Goal: Transaction & Acquisition: Purchase product/service

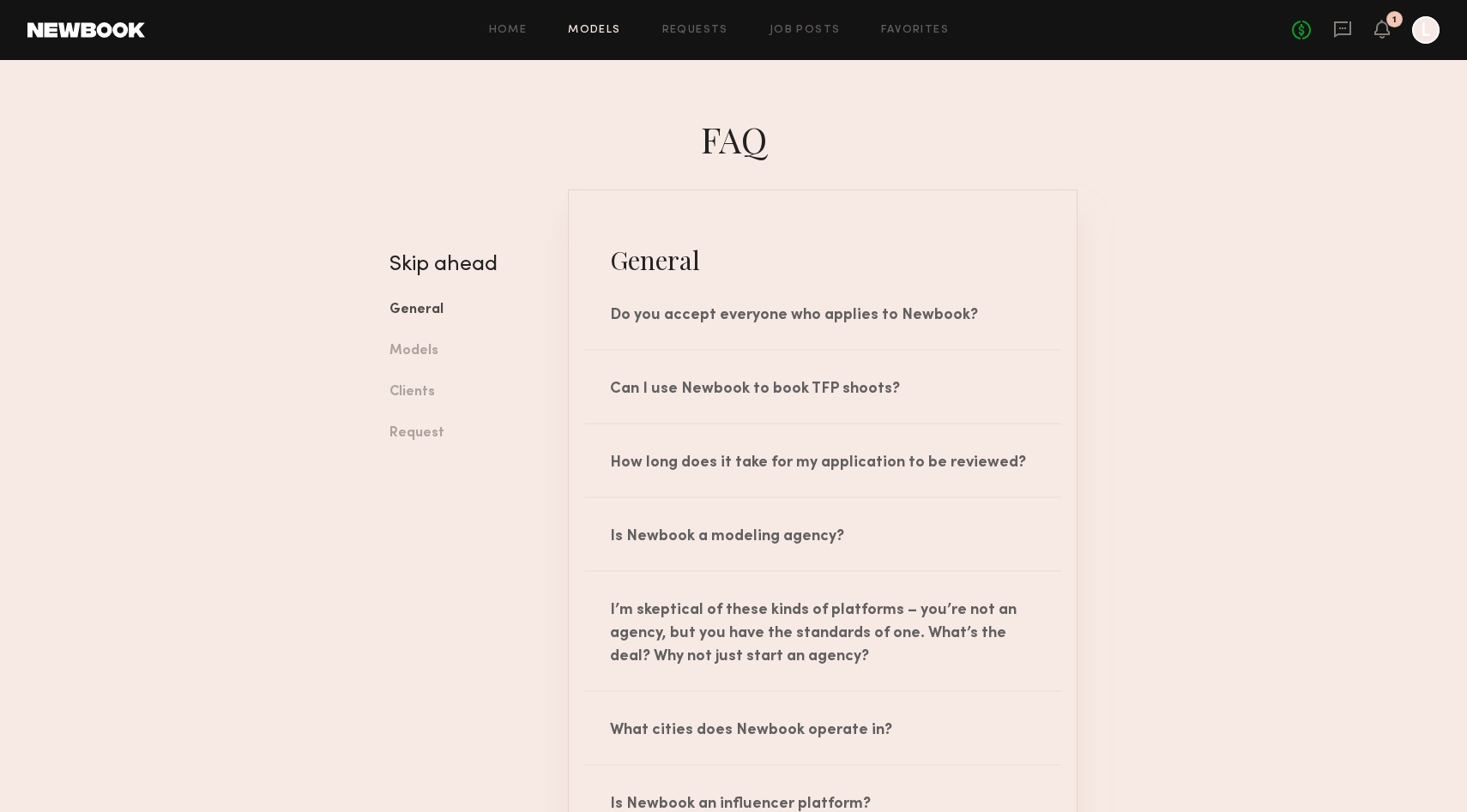
click at [581, 25] on link "Models" at bounding box center [594, 30] width 52 height 11
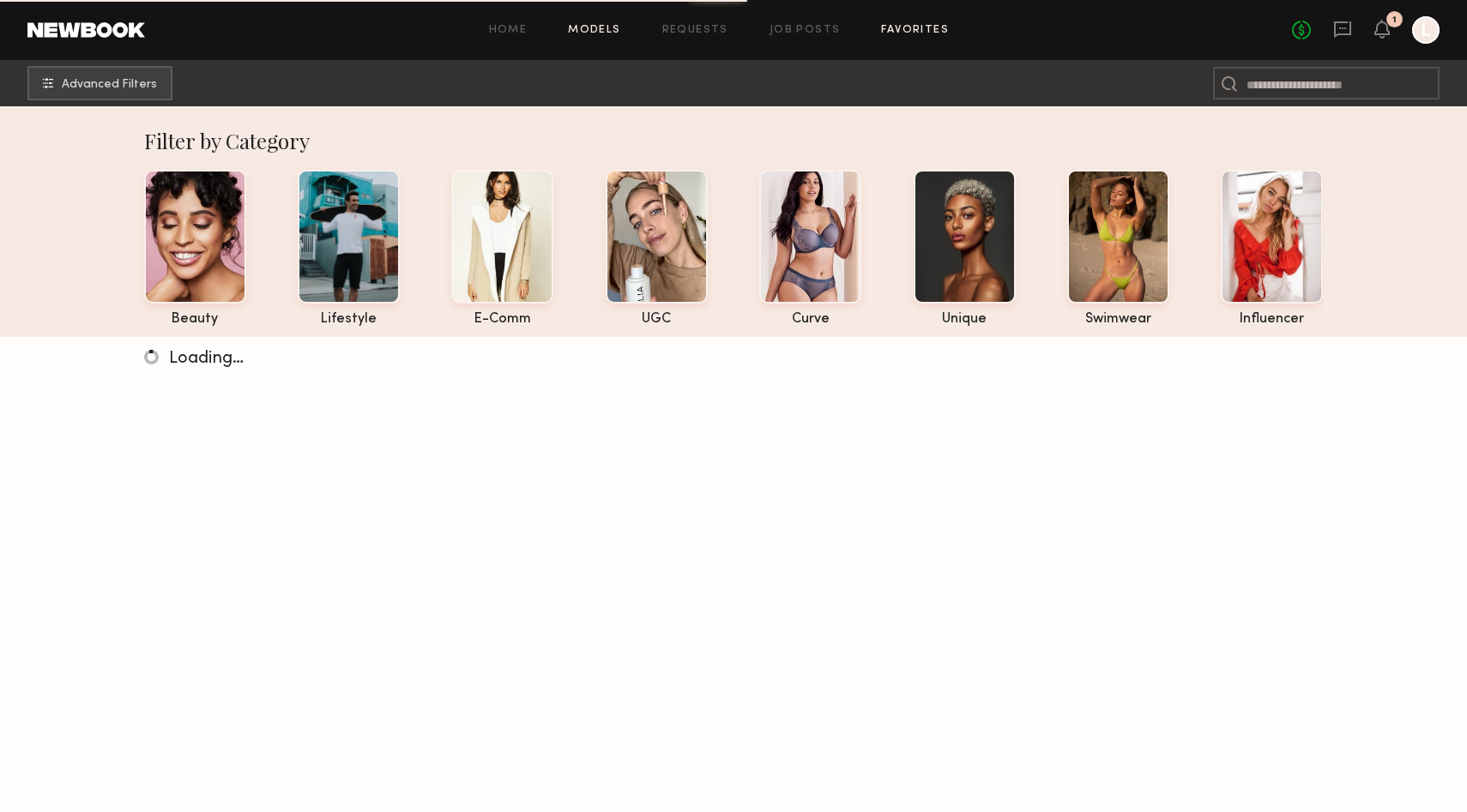
click at [905, 28] on link "Favorites" at bounding box center [915, 30] width 68 height 11
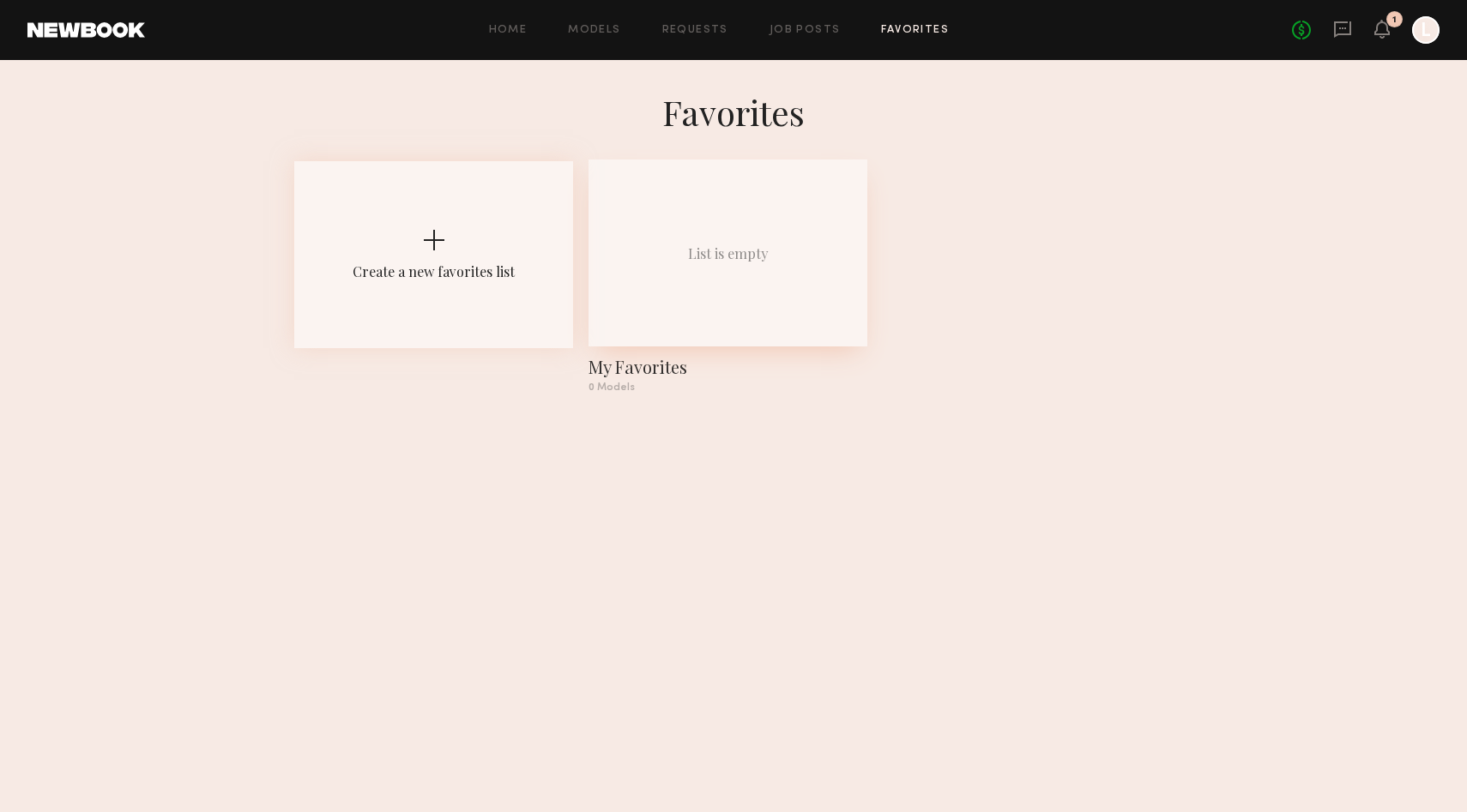
click at [755, 255] on div "List is empty" at bounding box center [728, 253] width 81 height 18
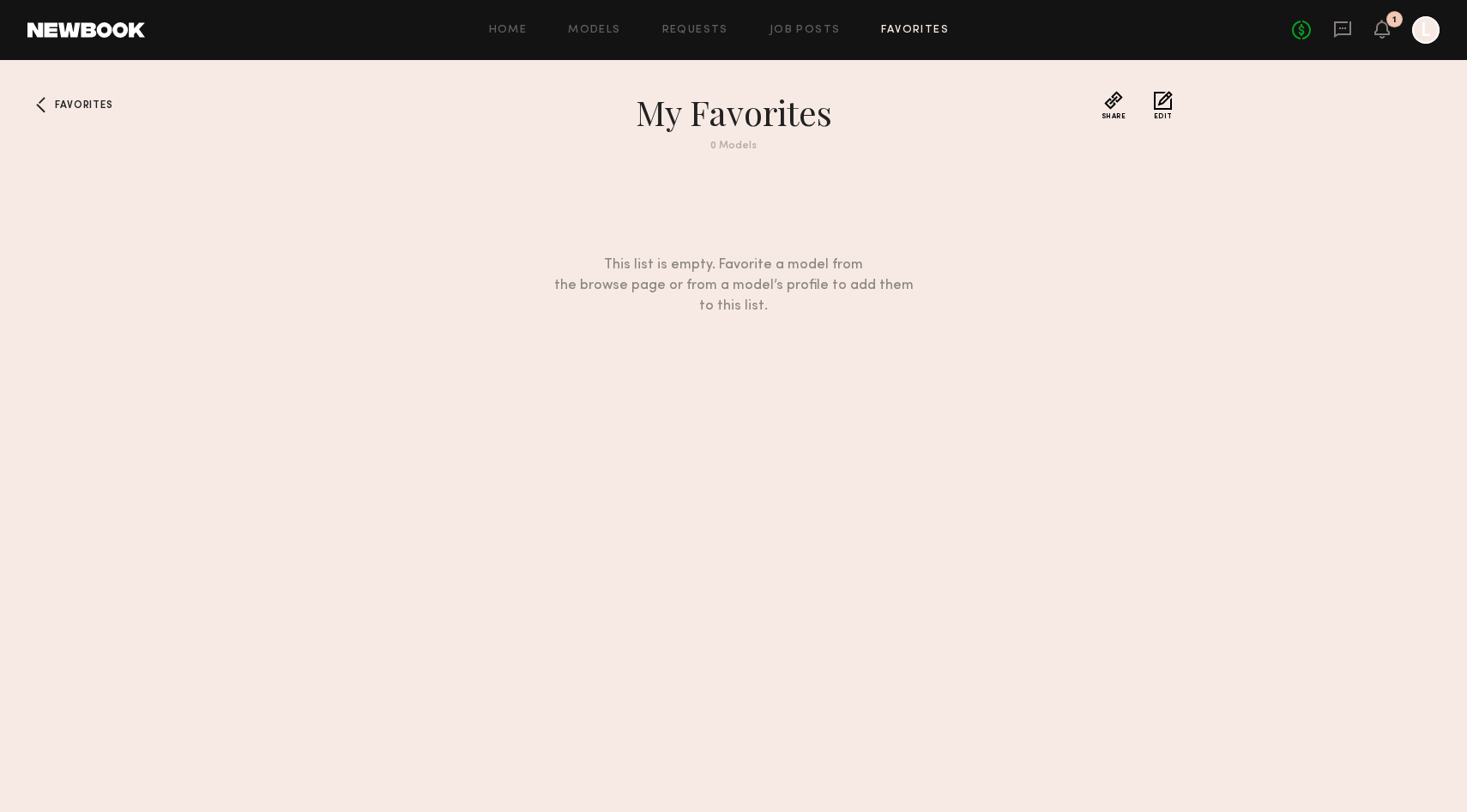
click at [1392, 18] on div "1" at bounding box center [1394, 20] width 5 height 9
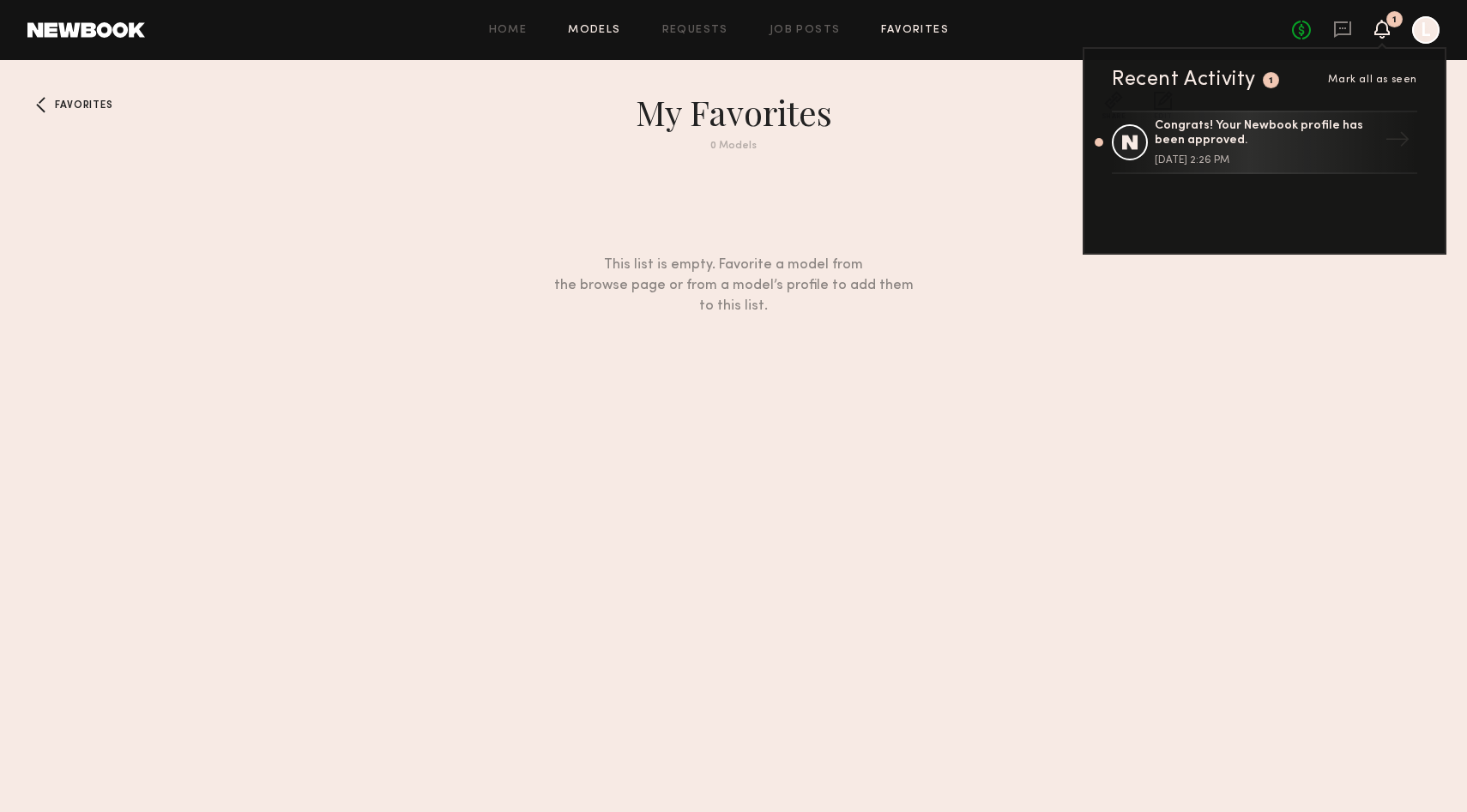
click at [600, 29] on link "Models" at bounding box center [594, 30] width 52 height 11
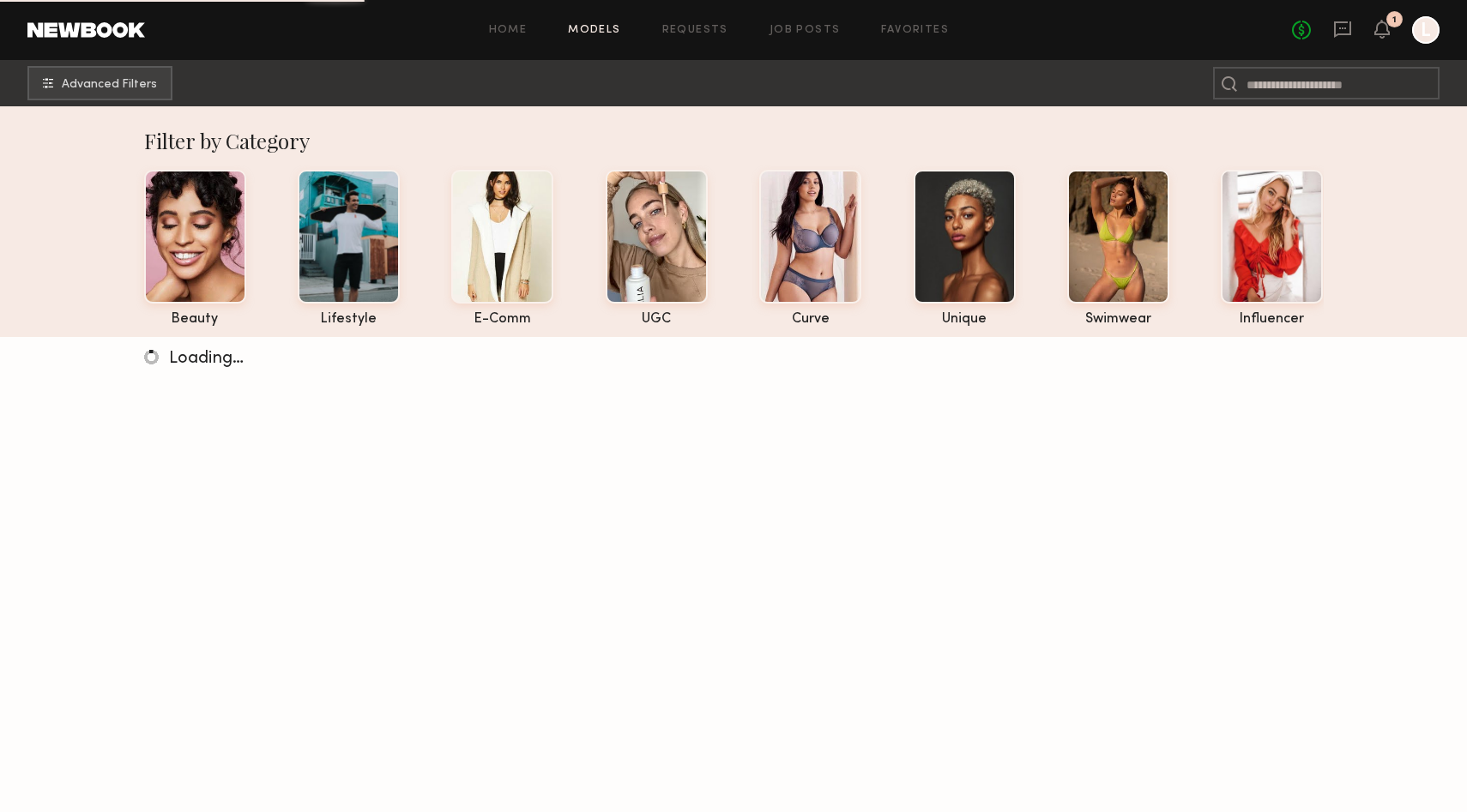
click at [776, 42] on div "Home Models Requests Job Posts Favorites Sign Out No fees up to $5,000 1 L" at bounding box center [791, 30] width 1294 height 28
click at [776, 32] on link "Job Posts" at bounding box center [804, 30] width 71 height 11
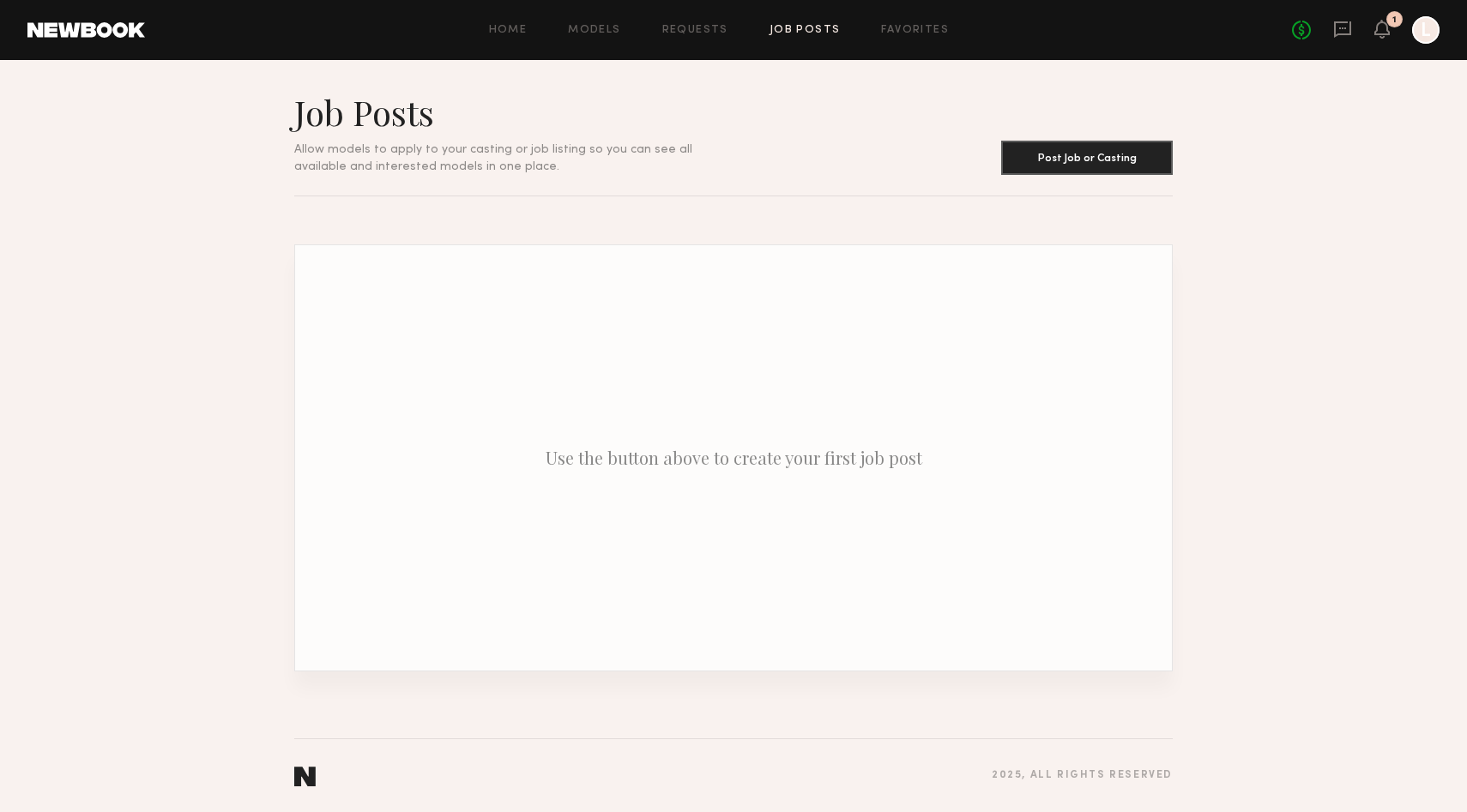
click at [592, 40] on div "Home Models Requests Job Posts Favorites Sign Out No fees up to $5,000 1 L" at bounding box center [791, 30] width 1294 height 28
click at [595, 34] on link "Models" at bounding box center [594, 30] width 52 height 11
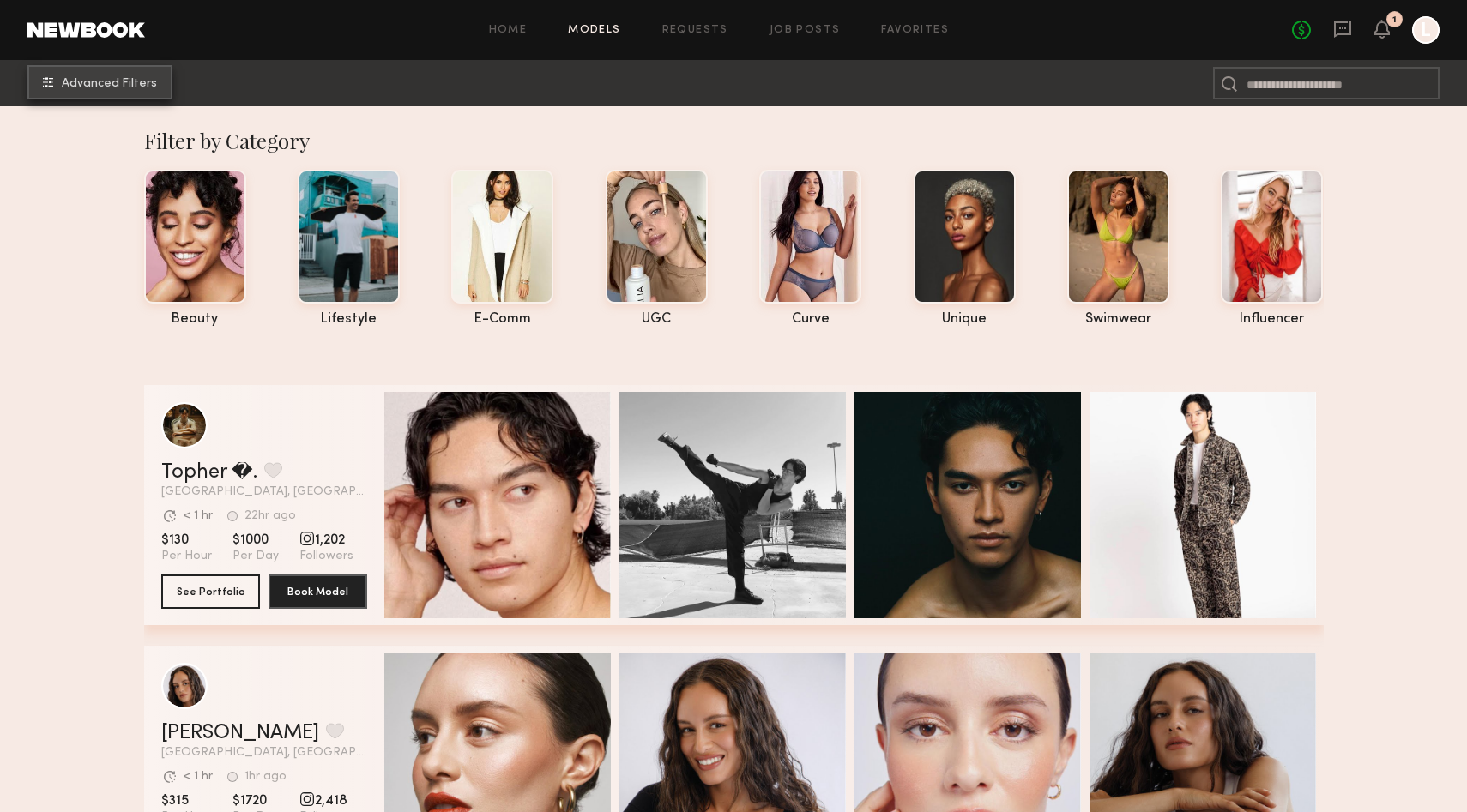
click at [110, 68] on button "Advanced Filters" at bounding box center [99, 82] width 145 height 34
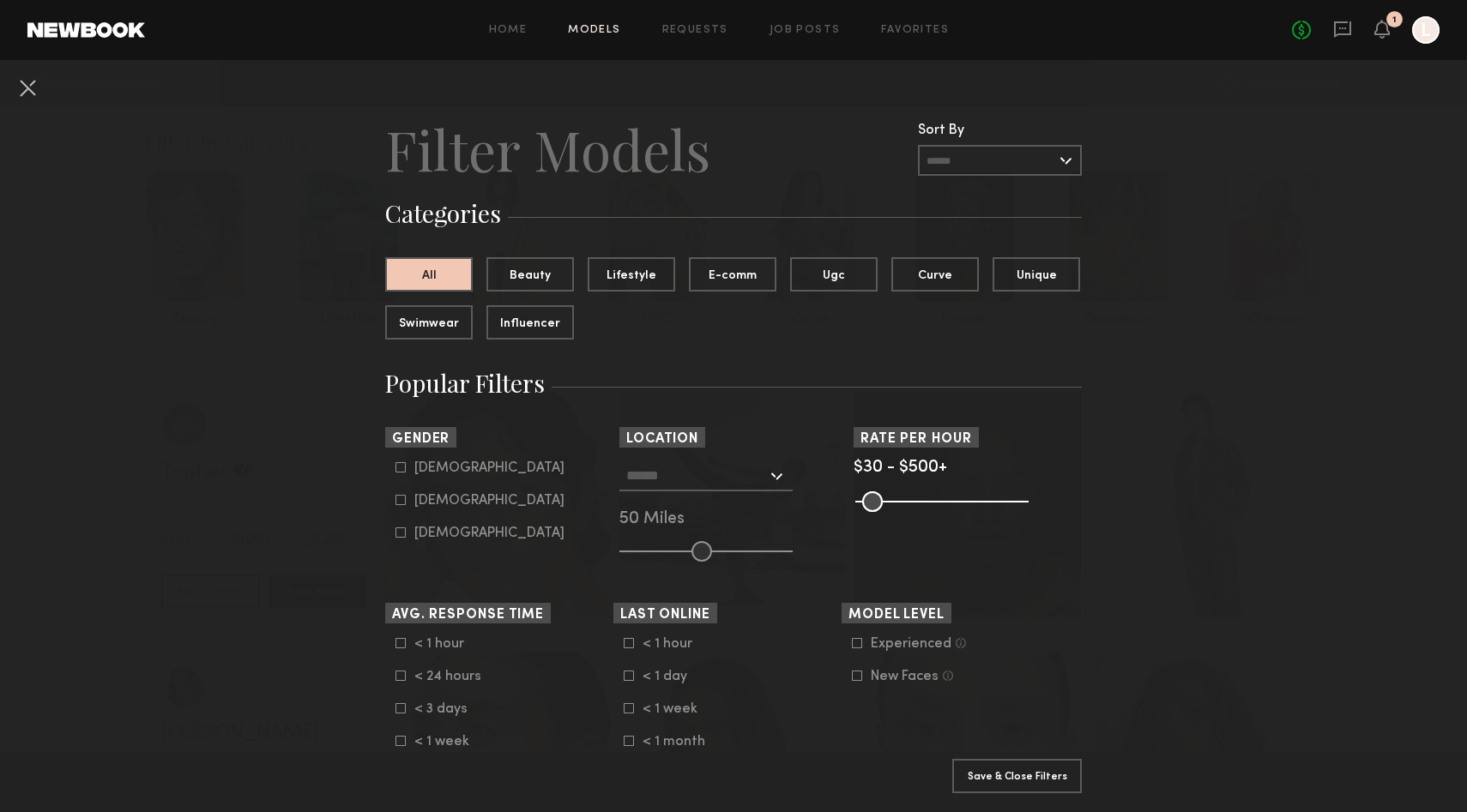
click at [402, 506] on common-framework-checkbox "Female" at bounding box center [504, 501] width 218 height 16
click at [709, 449] on nb-browse-filter "Location Los Angeles, CA New York City, NY Brooklyn, NY Chicago, IL 50 Miles" at bounding box center [733, 494] width 228 height 134
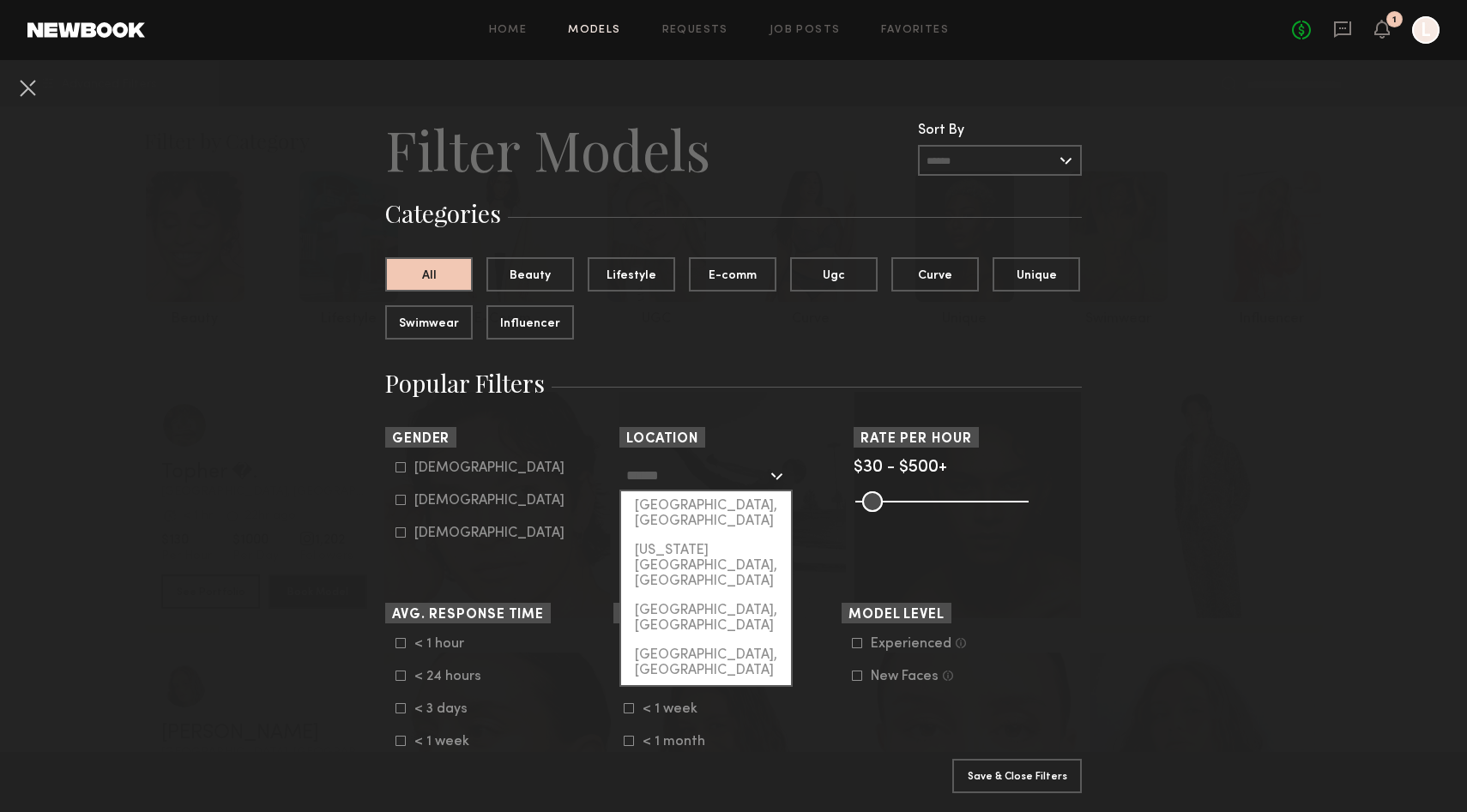
click at [713, 478] on input "text" at bounding box center [696, 475] width 141 height 29
click at [714, 536] on div "[US_STATE][GEOGRAPHIC_DATA], [GEOGRAPHIC_DATA]" at bounding box center [705, 565] width 169 height 60
type input "**********"
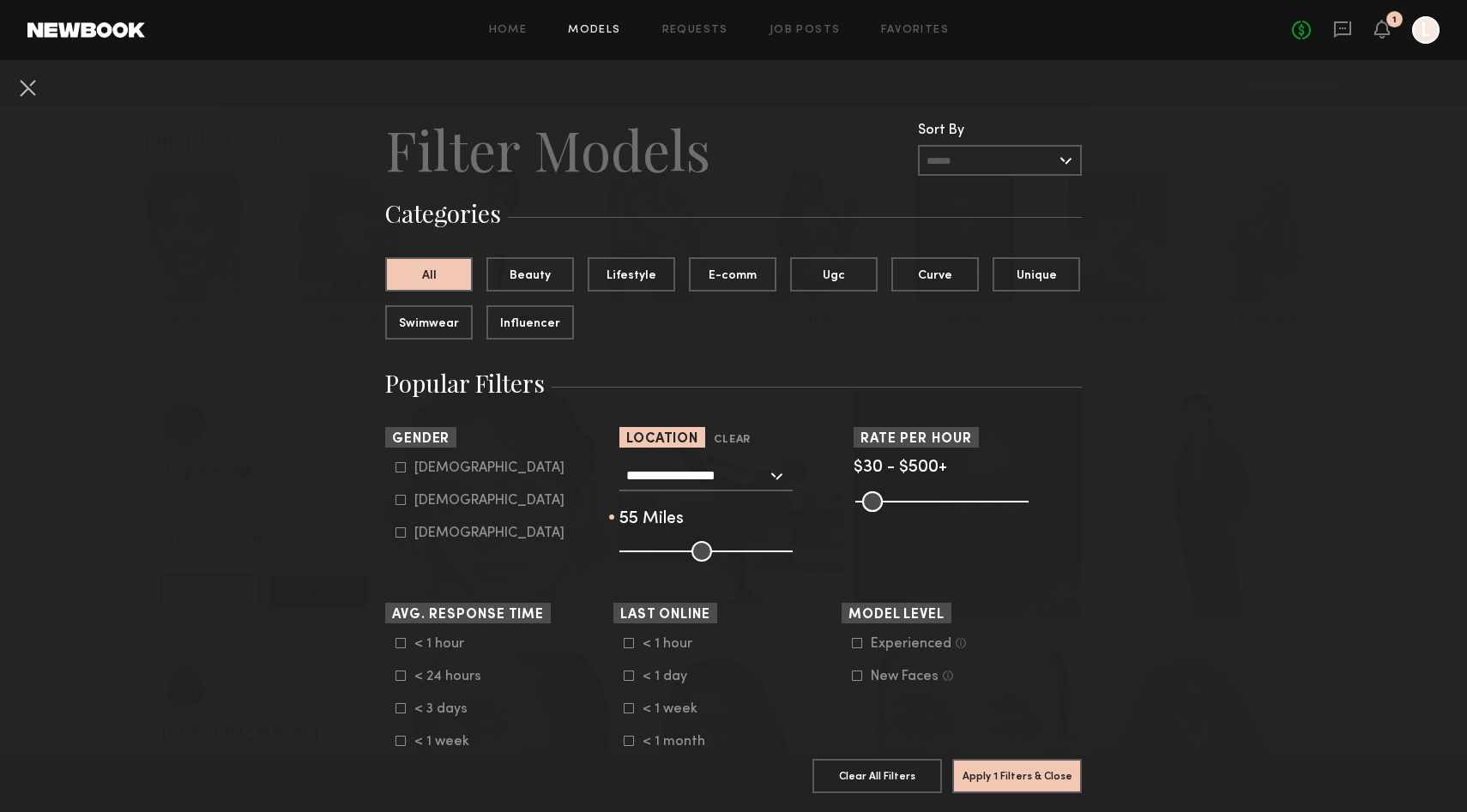
drag, startPoint x: 703, startPoint y: 551, endPoint x: 713, endPoint y: 554, distance: 10.4
type input "**"
click at [713, 554] on input "range" at bounding box center [705, 551] width 173 height 20
click at [857, 643] on icon at bounding box center [856, 643] width 10 height 10
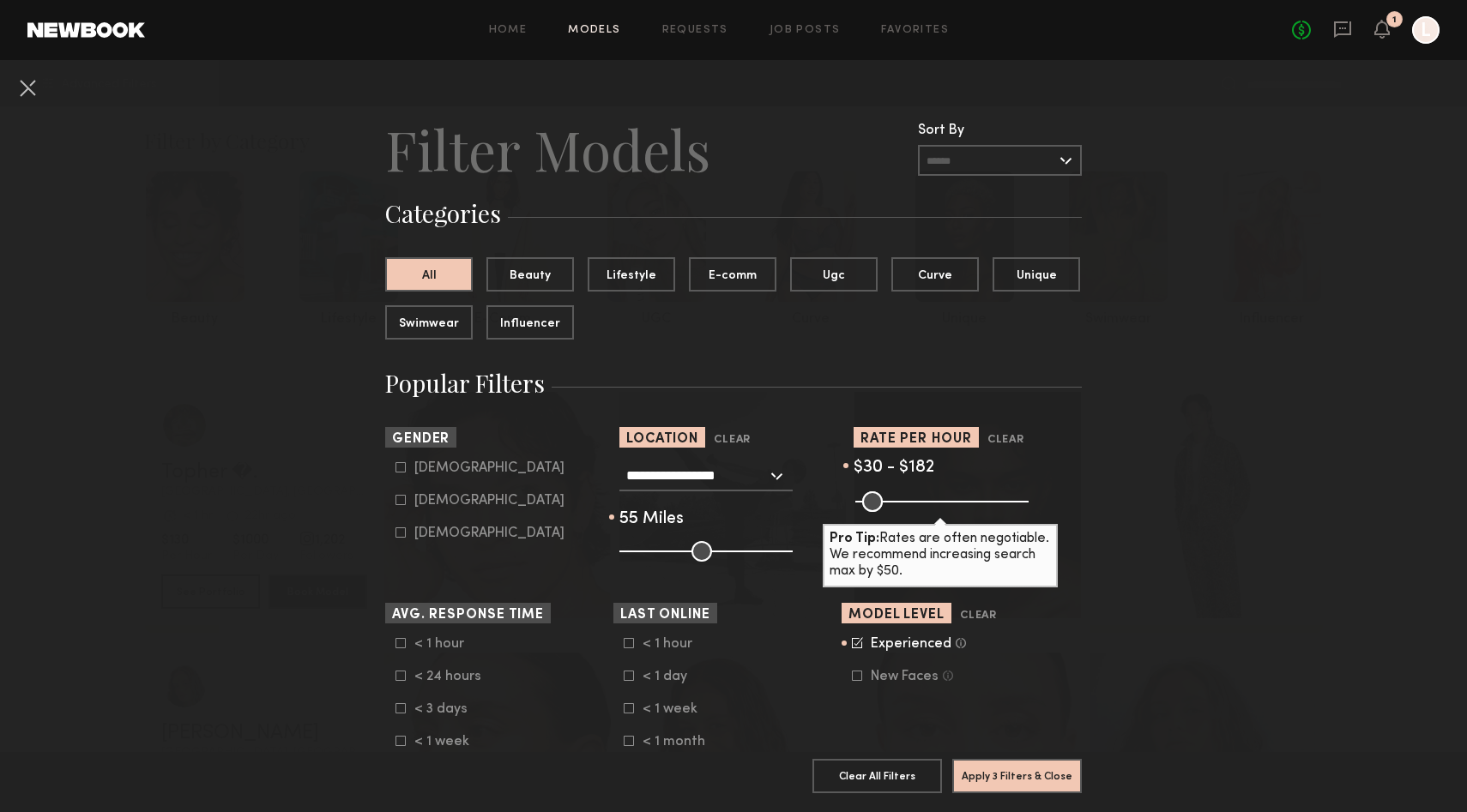
drag, startPoint x: 1018, startPoint y: 505, endPoint x: 914, endPoint y: 500, distance: 104.1
type input "***"
click at [914, 500] on input "range" at bounding box center [942, 502] width 173 height 20
click at [870, 501] on input "range" at bounding box center [942, 502] width 173 height 20
type input "**"
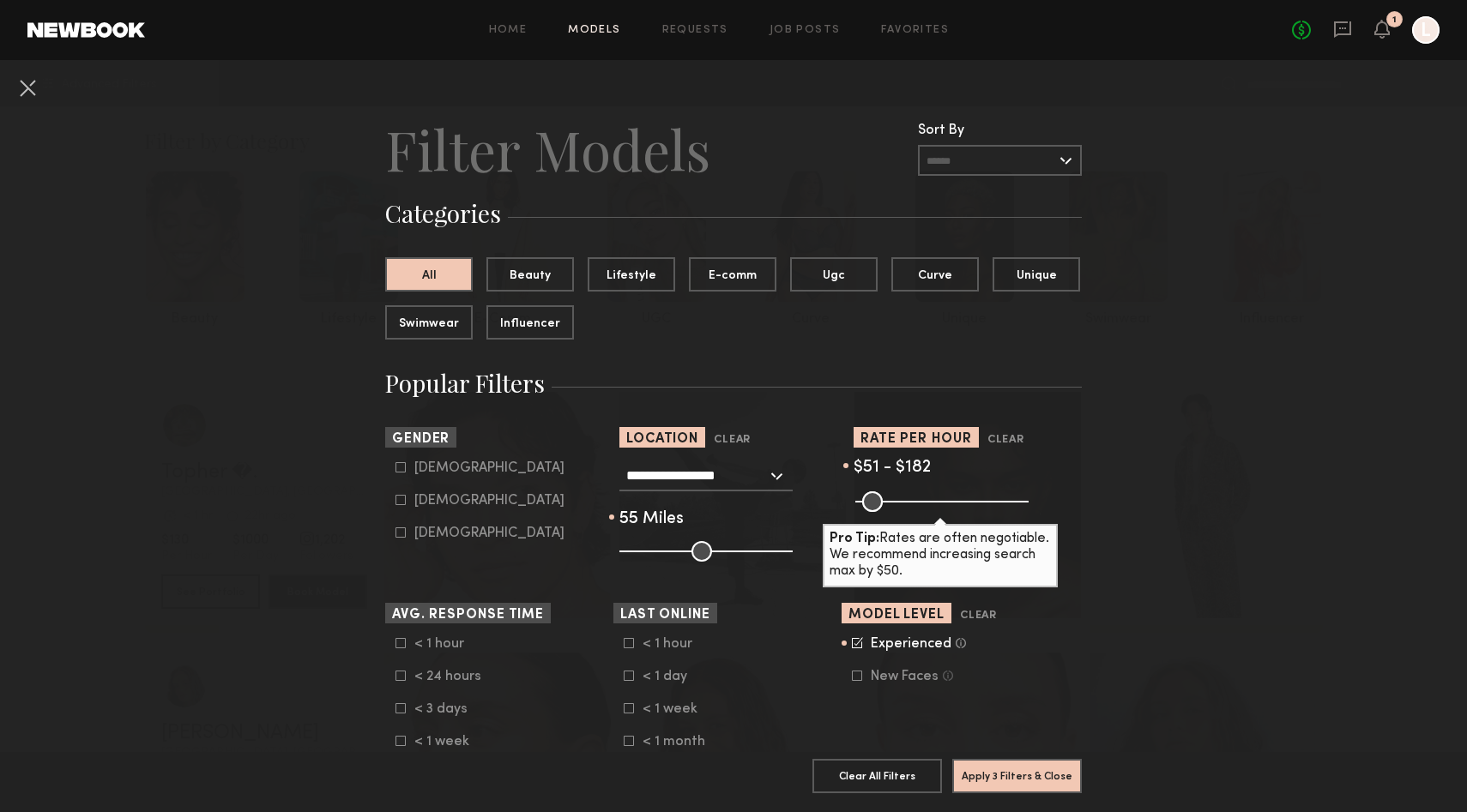
click at [871, 501] on input "range" at bounding box center [942, 502] width 173 height 20
click at [1000, 783] on button "Apply 3 Filters & Close" at bounding box center [1017, 774] width 130 height 34
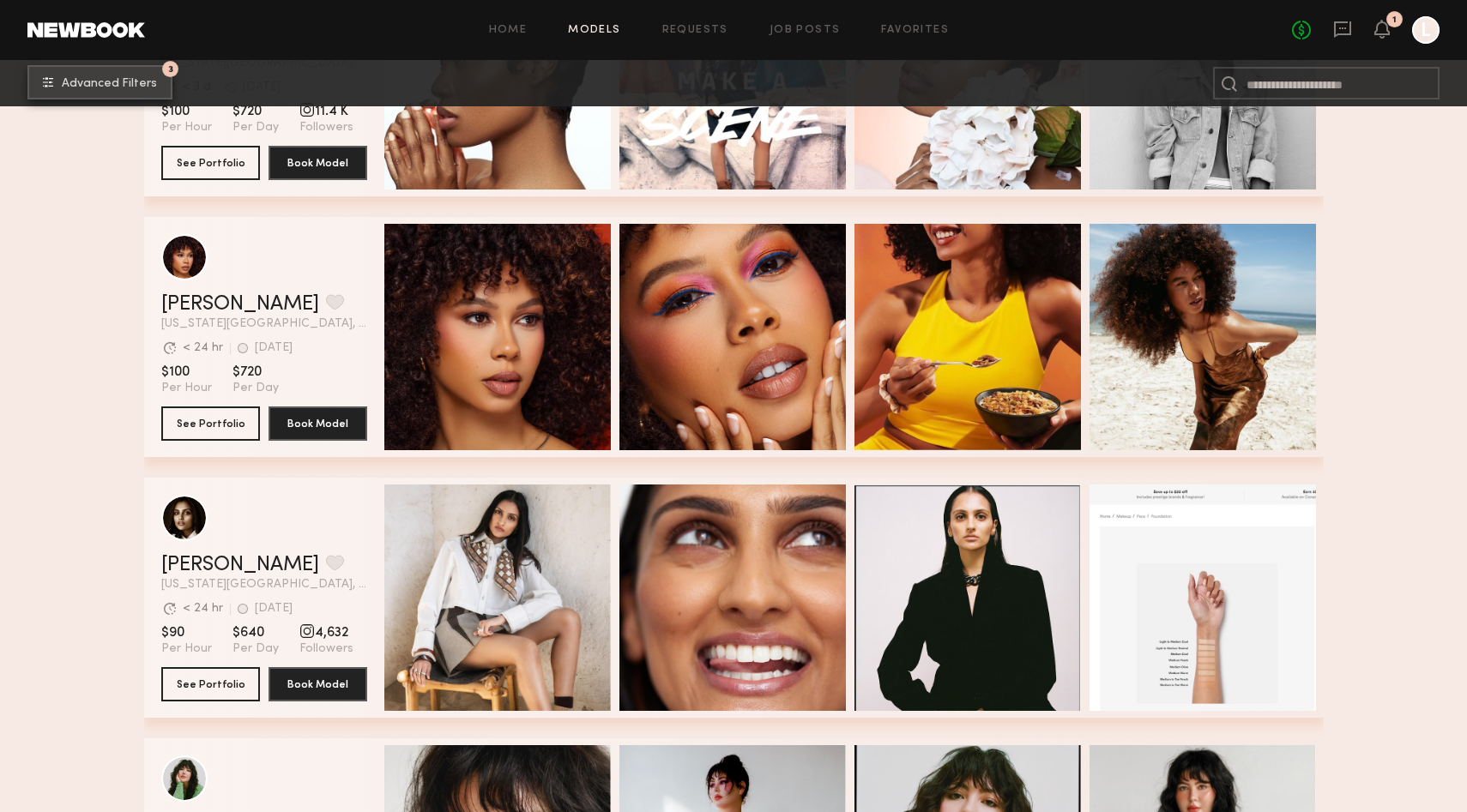
scroll to position [403, 0]
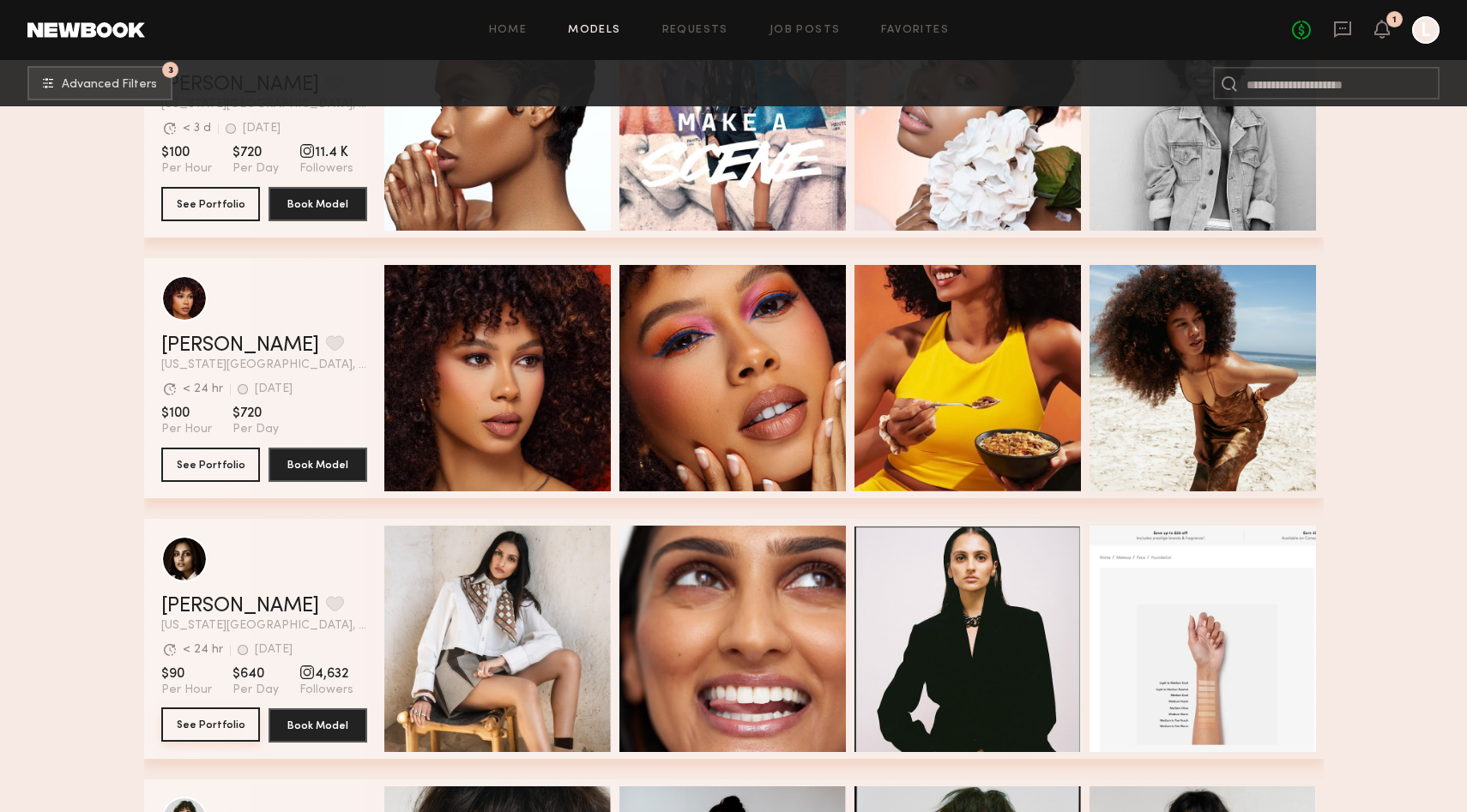
click at [220, 731] on button "See Portfolio" at bounding box center [210, 724] width 99 height 34
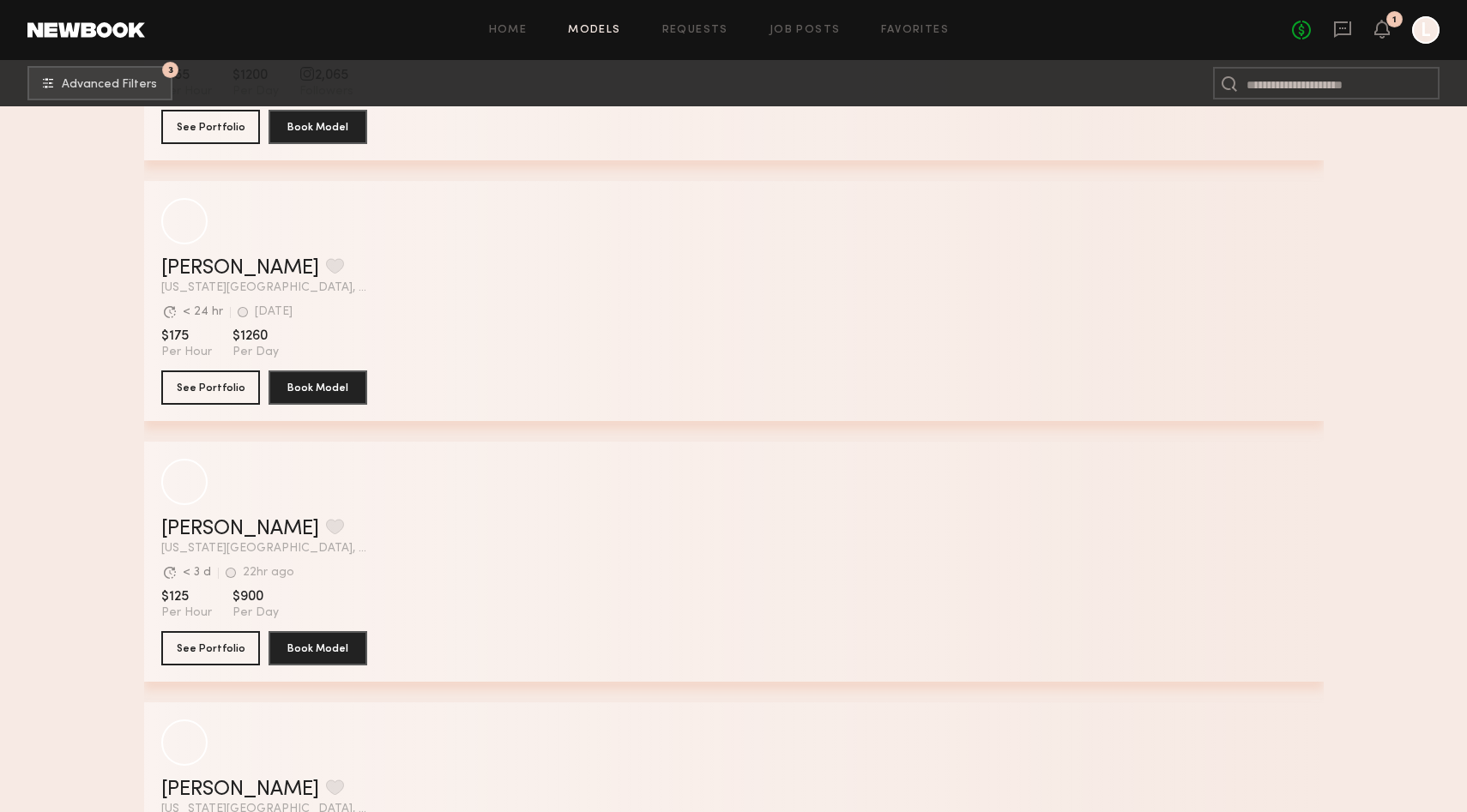
scroll to position [4323, 0]
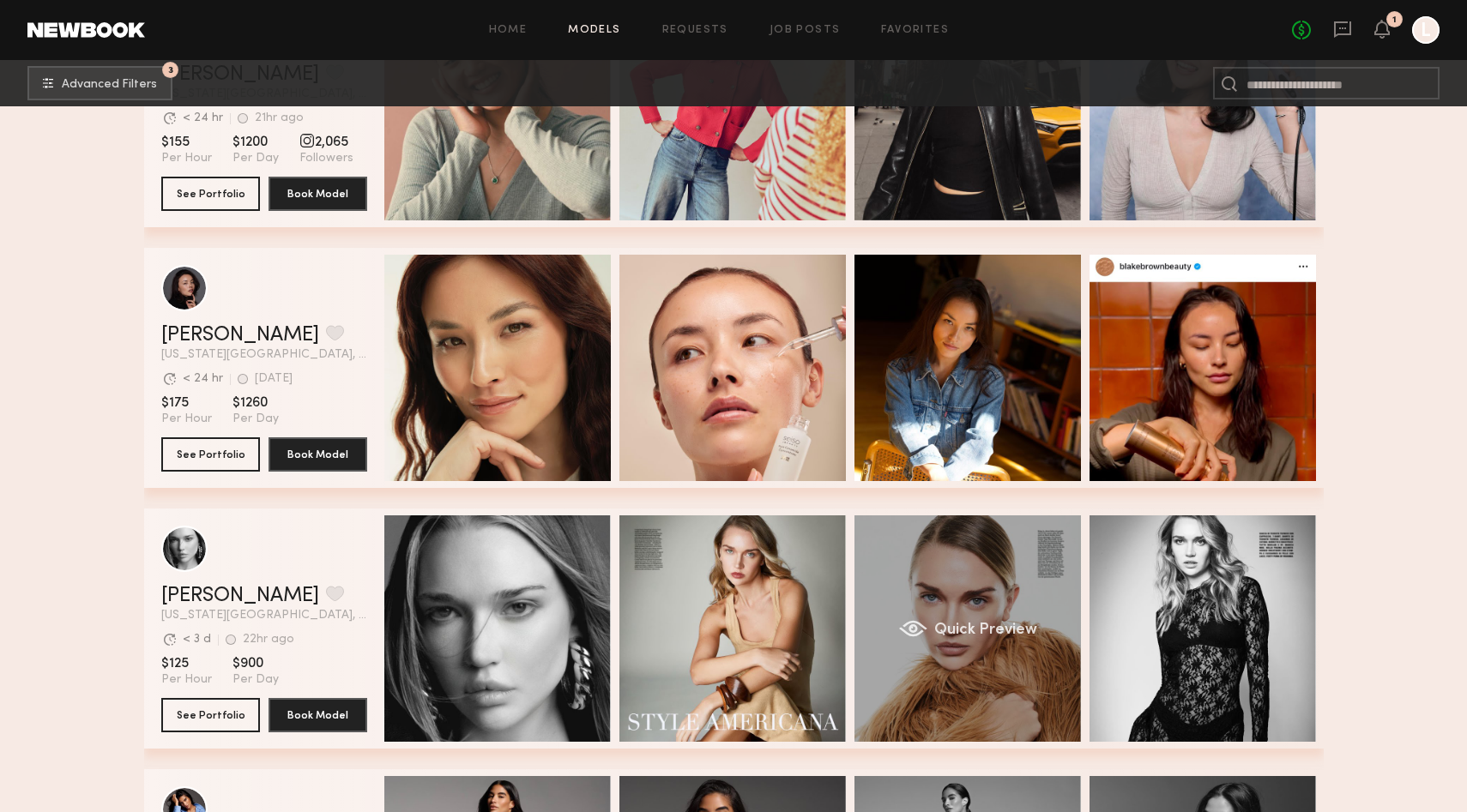
click at [970, 585] on div "Quick Preview" at bounding box center [968, 629] width 227 height 226
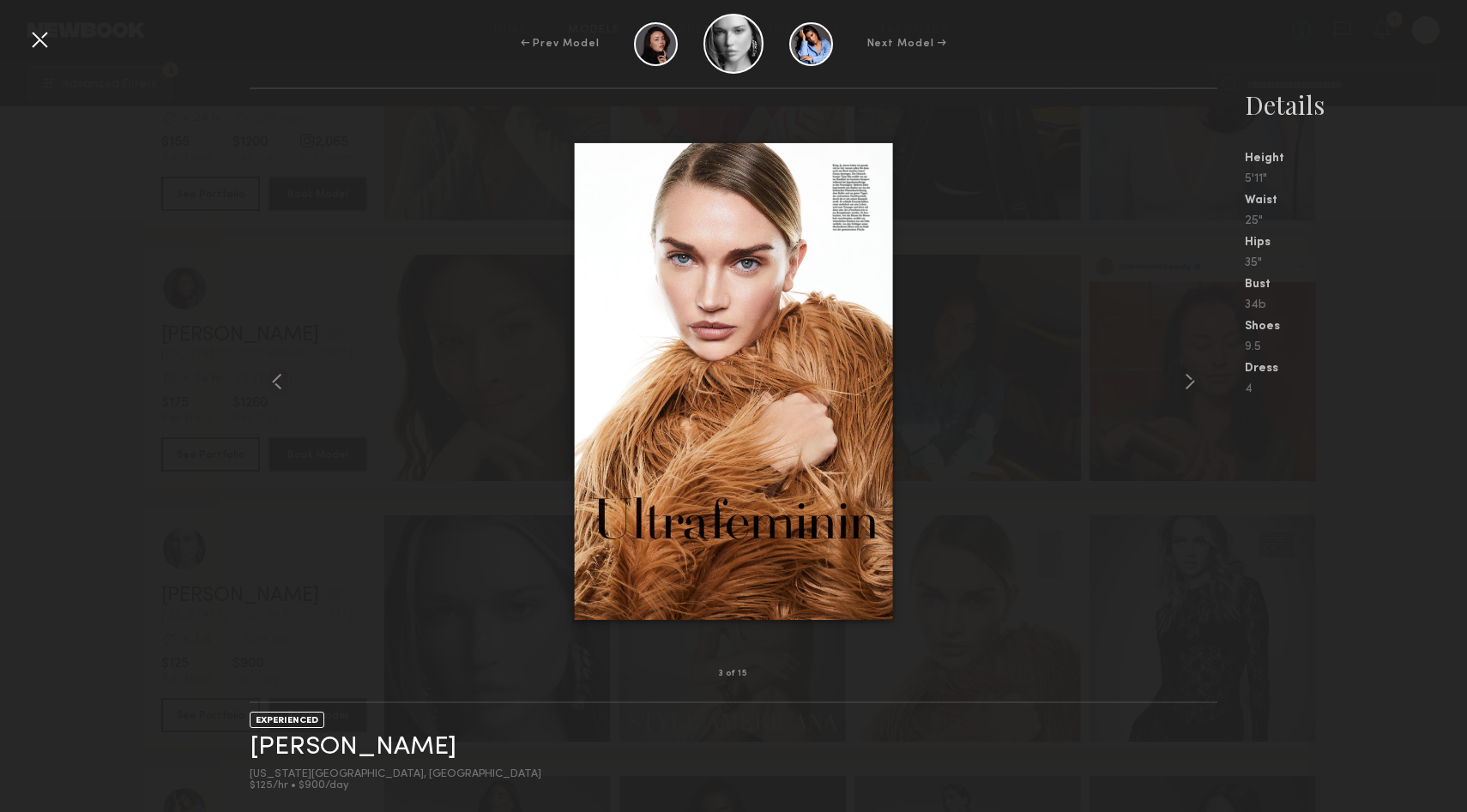
click at [29, 35] on div at bounding box center [40, 40] width 28 height 28
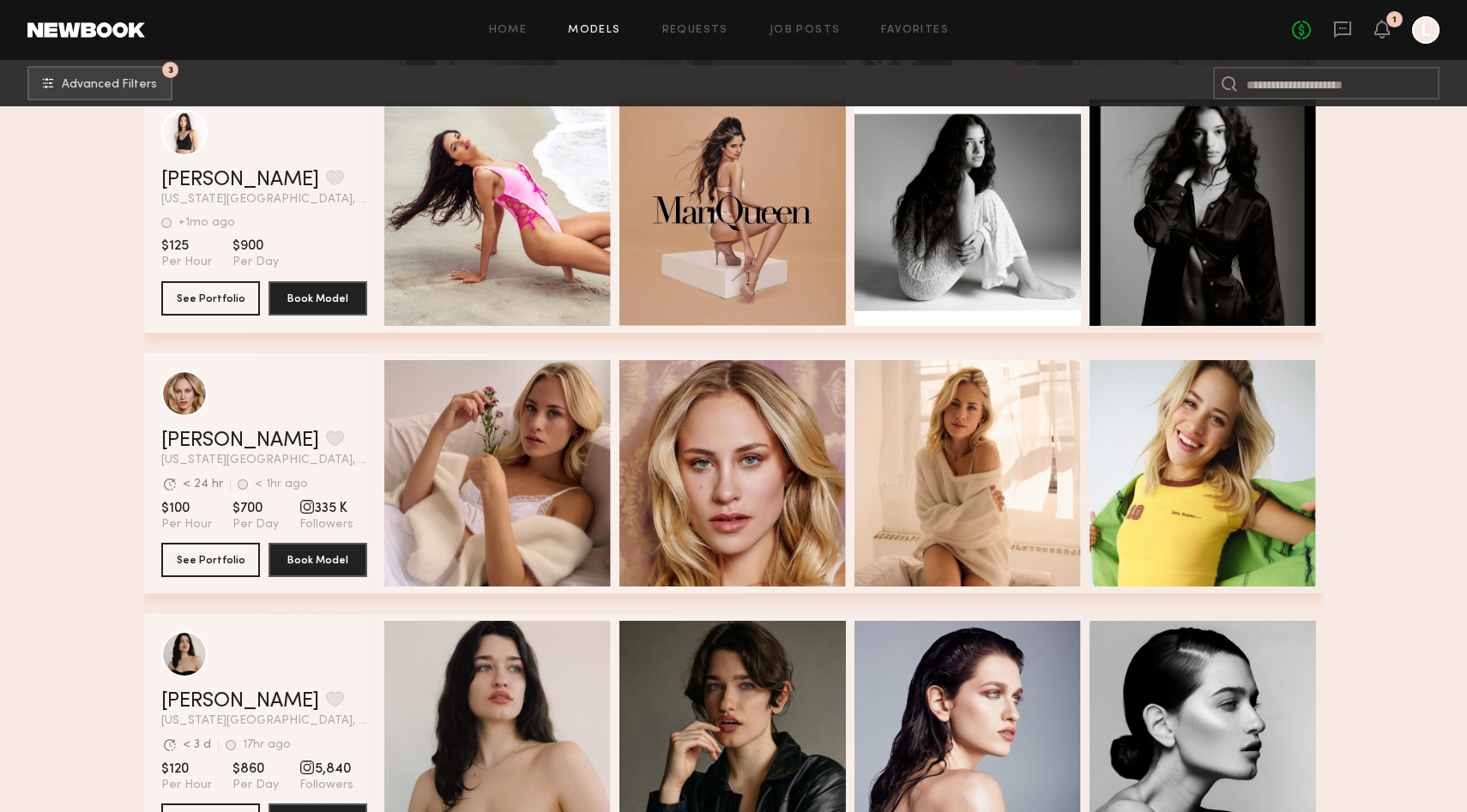
scroll to position [9073, 0]
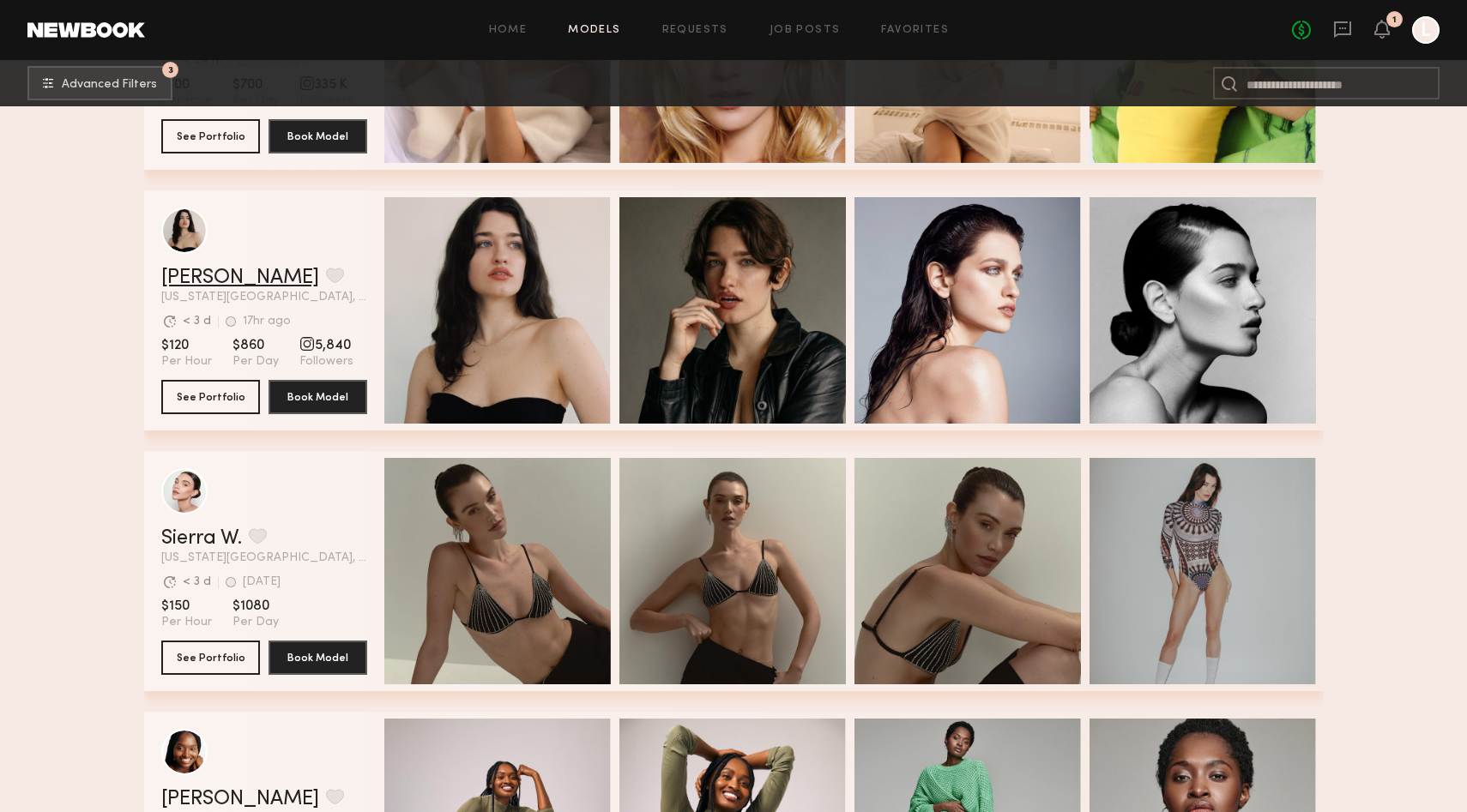
click at [251, 275] on link "Alessandra B." at bounding box center [239, 278] width 157 height 20
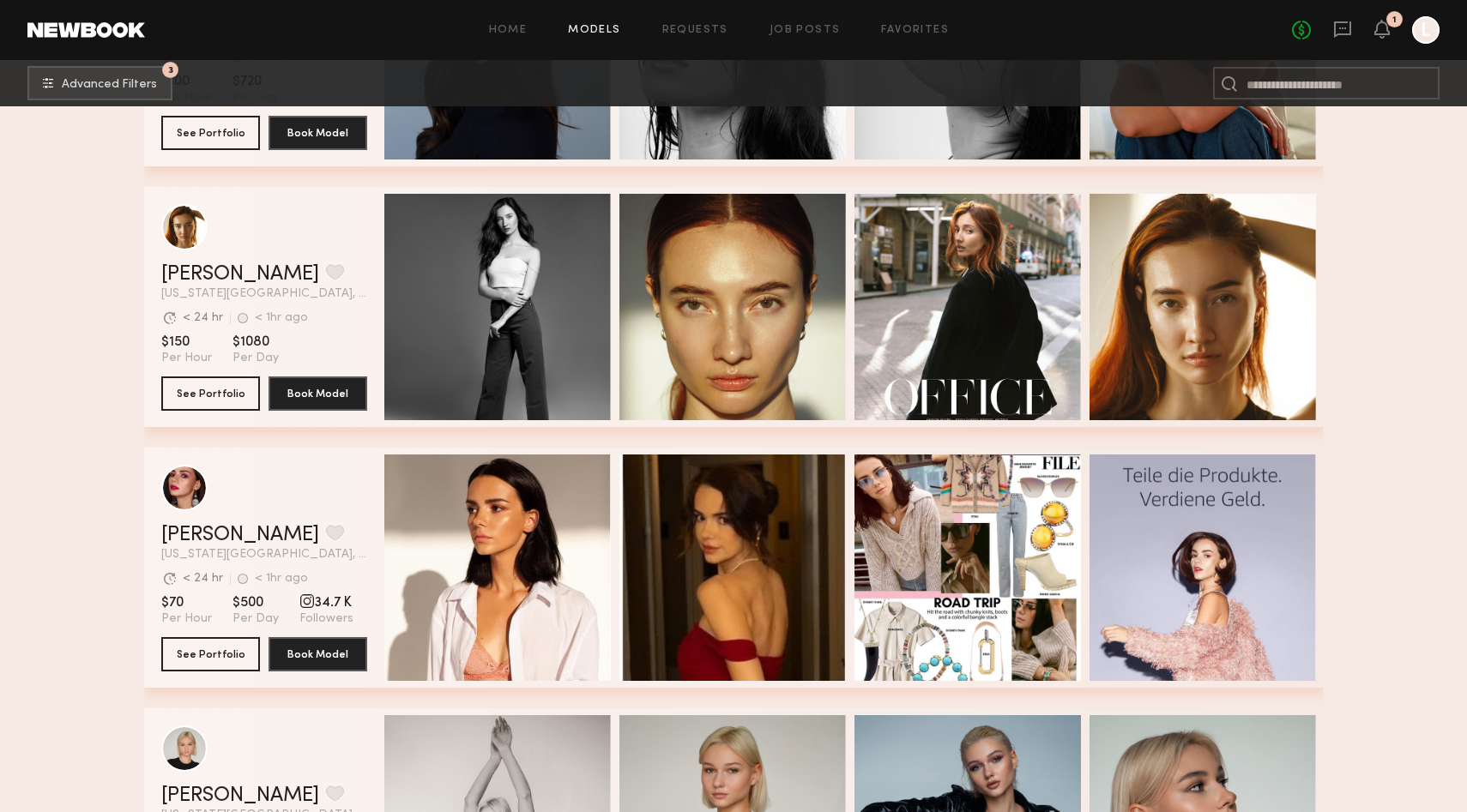
scroll to position [10641, 0]
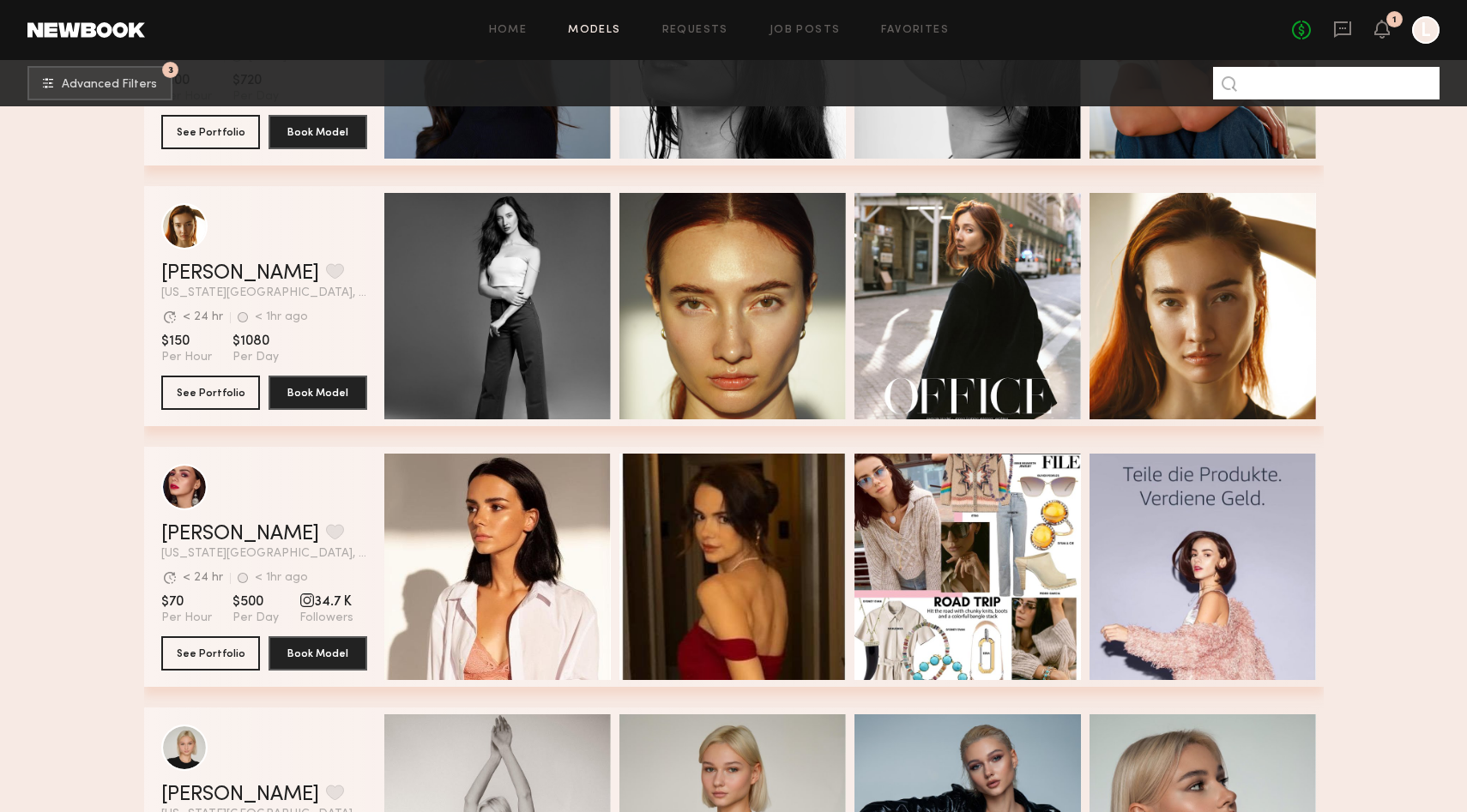
click at [1275, 86] on input at bounding box center [1326, 83] width 227 height 32
type input "****"
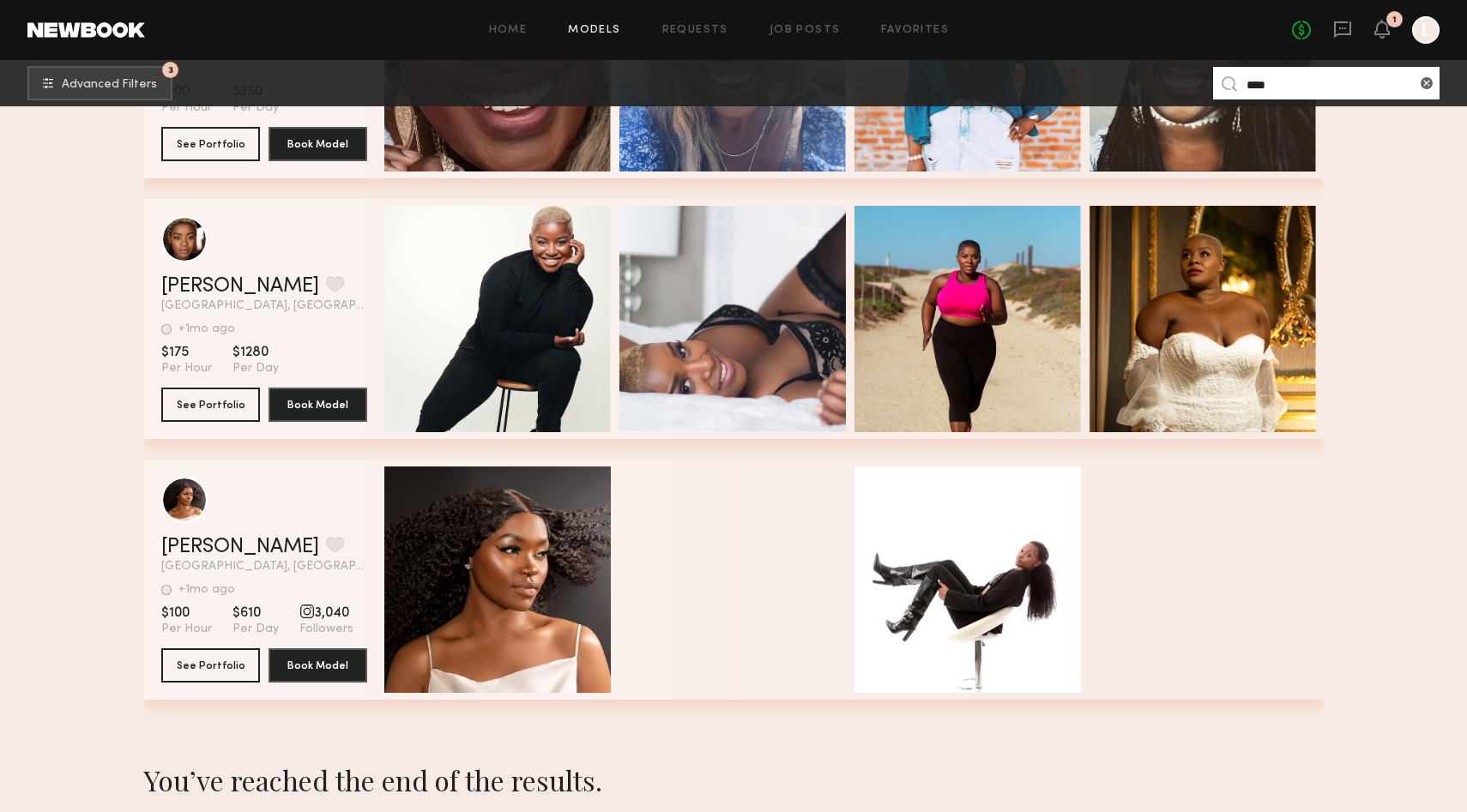
scroll to position [987, 0]
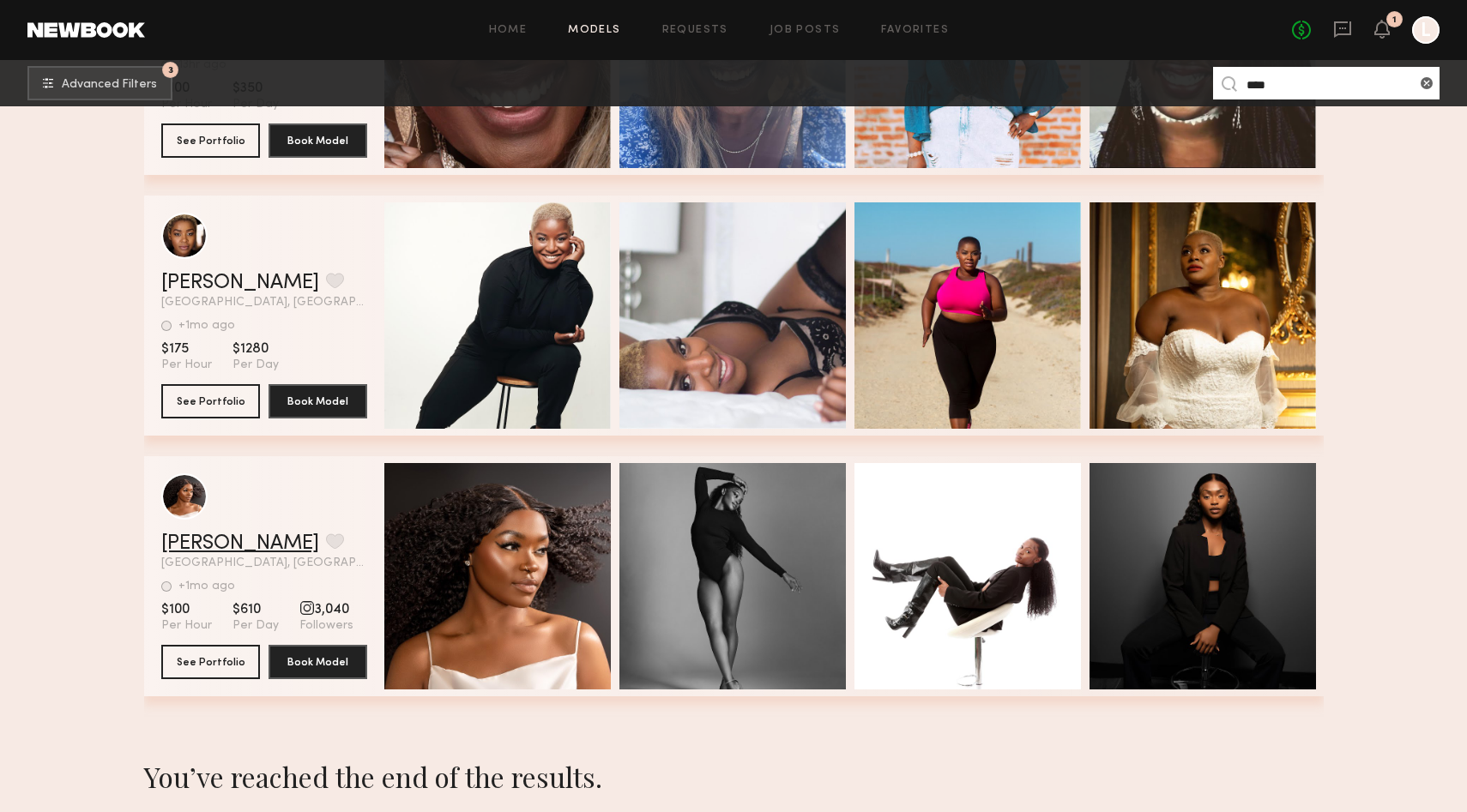
click at [181, 543] on link "Lola B." at bounding box center [239, 543] width 157 height 20
click at [1266, 80] on input "****" at bounding box center [1326, 83] width 227 height 32
click at [1313, 100] on nb-browse-subheader "3 Advanced Filters **** 3" at bounding box center [733, 83] width 1467 height 46
drag, startPoint x: 1295, startPoint y: 73, endPoint x: 1240, endPoint y: 75, distance: 55.0
click at [1240, 75] on nb-model-search-input "****" at bounding box center [1326, 83] width 227 height 32
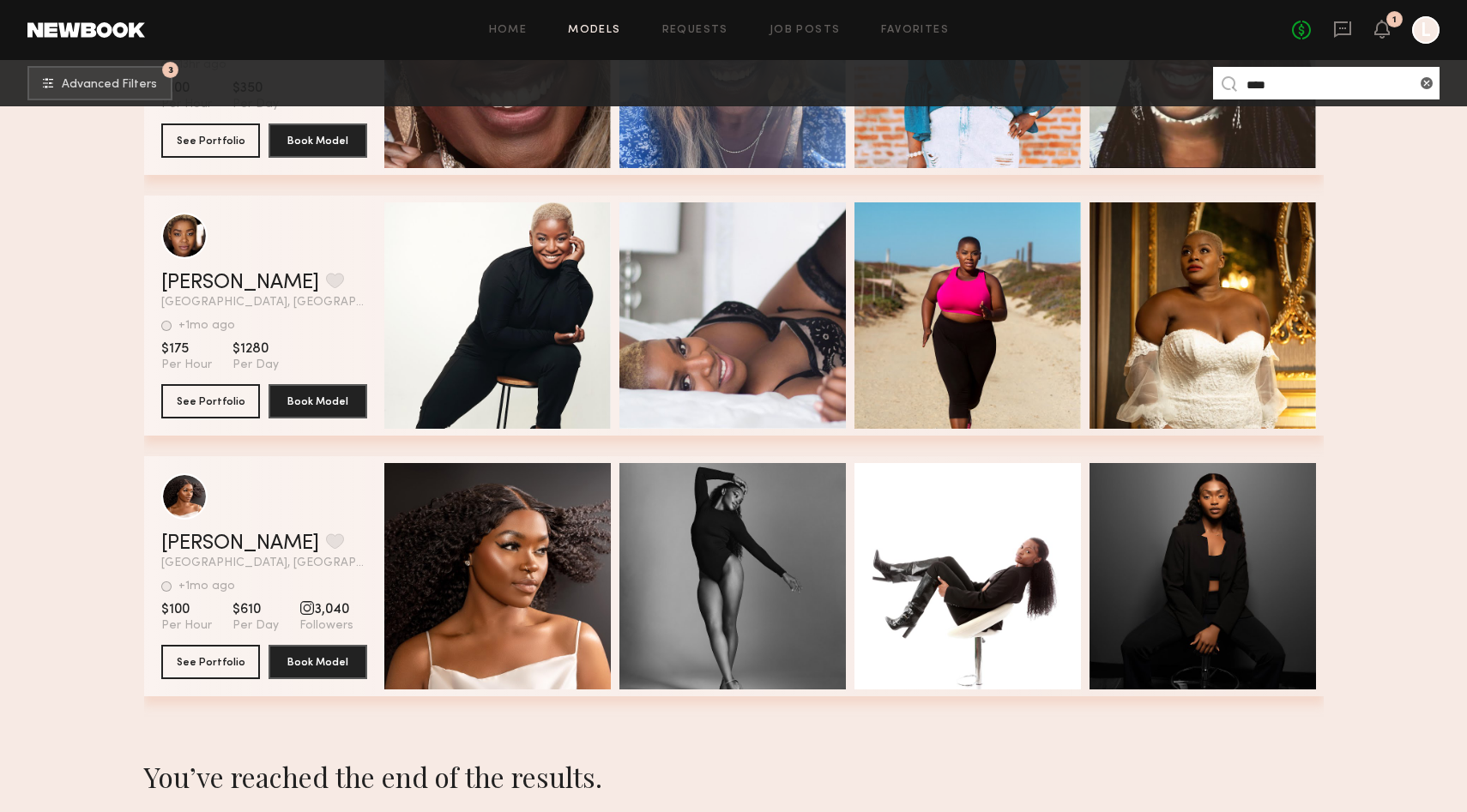
drag, startPoint x: 1265, startPoint y: 78, endPoint x: 1222, endPoint y: 78, distance: 43.0
click at [1222, 78] on nb-model-search-input "****" at bounding box center [1326, 83] width 227 height 32
click at [1426, 85] on common-icon at bounding box center [1426, 83] width 17 height 17
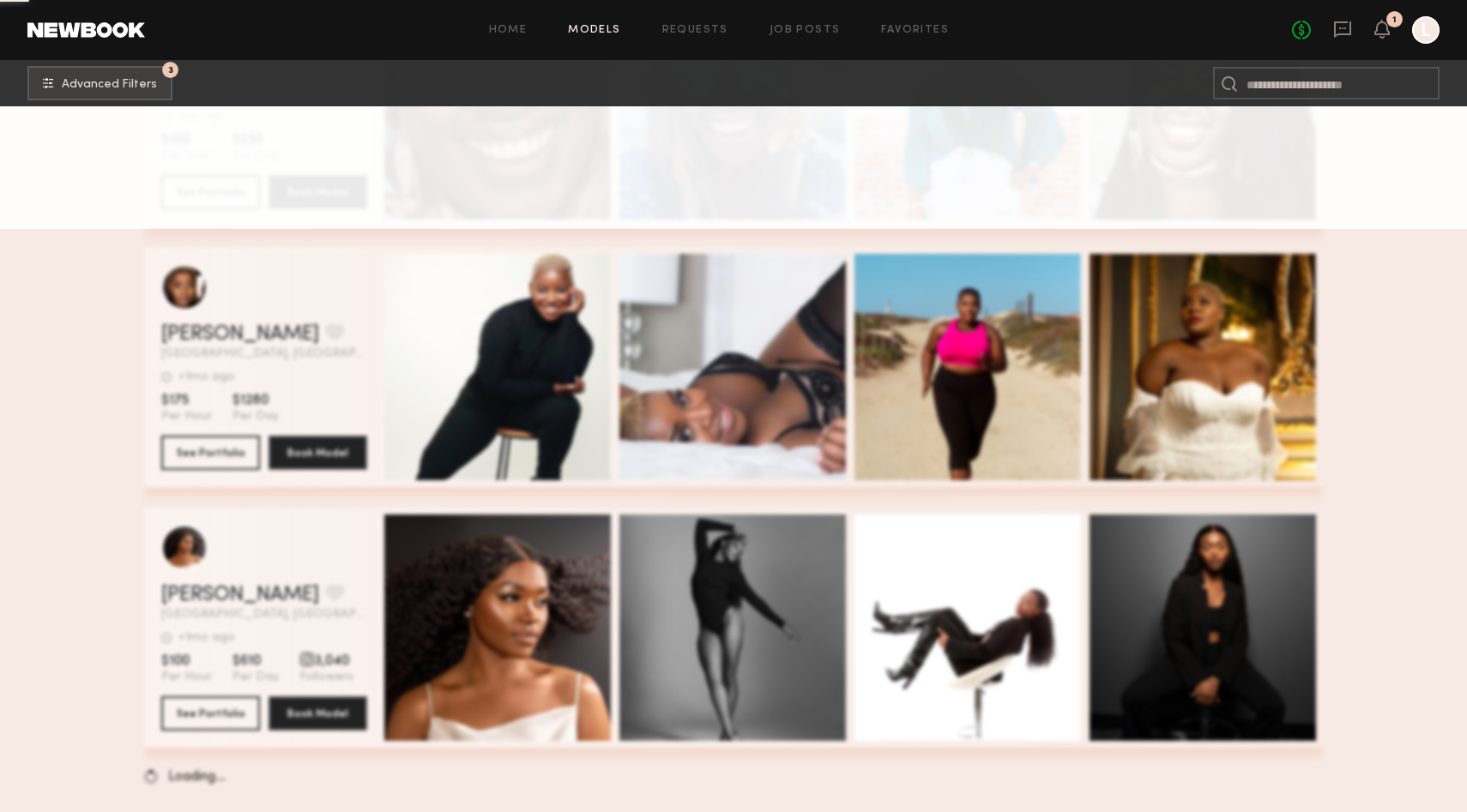
scroll to position [0, 0]
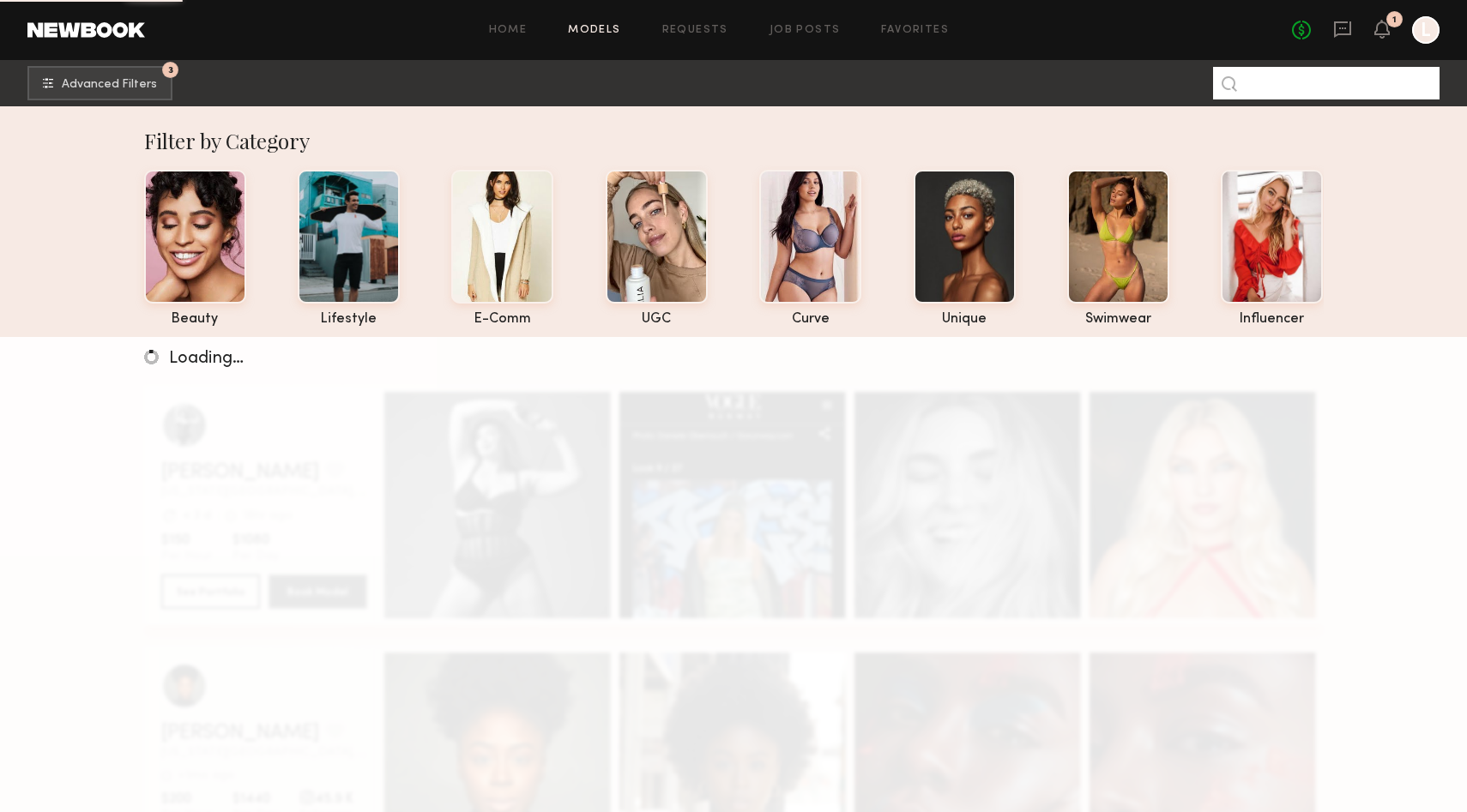
click at [1301, 83] on input at bounding box center [1326, 83] width 227 height 32
type input "******"
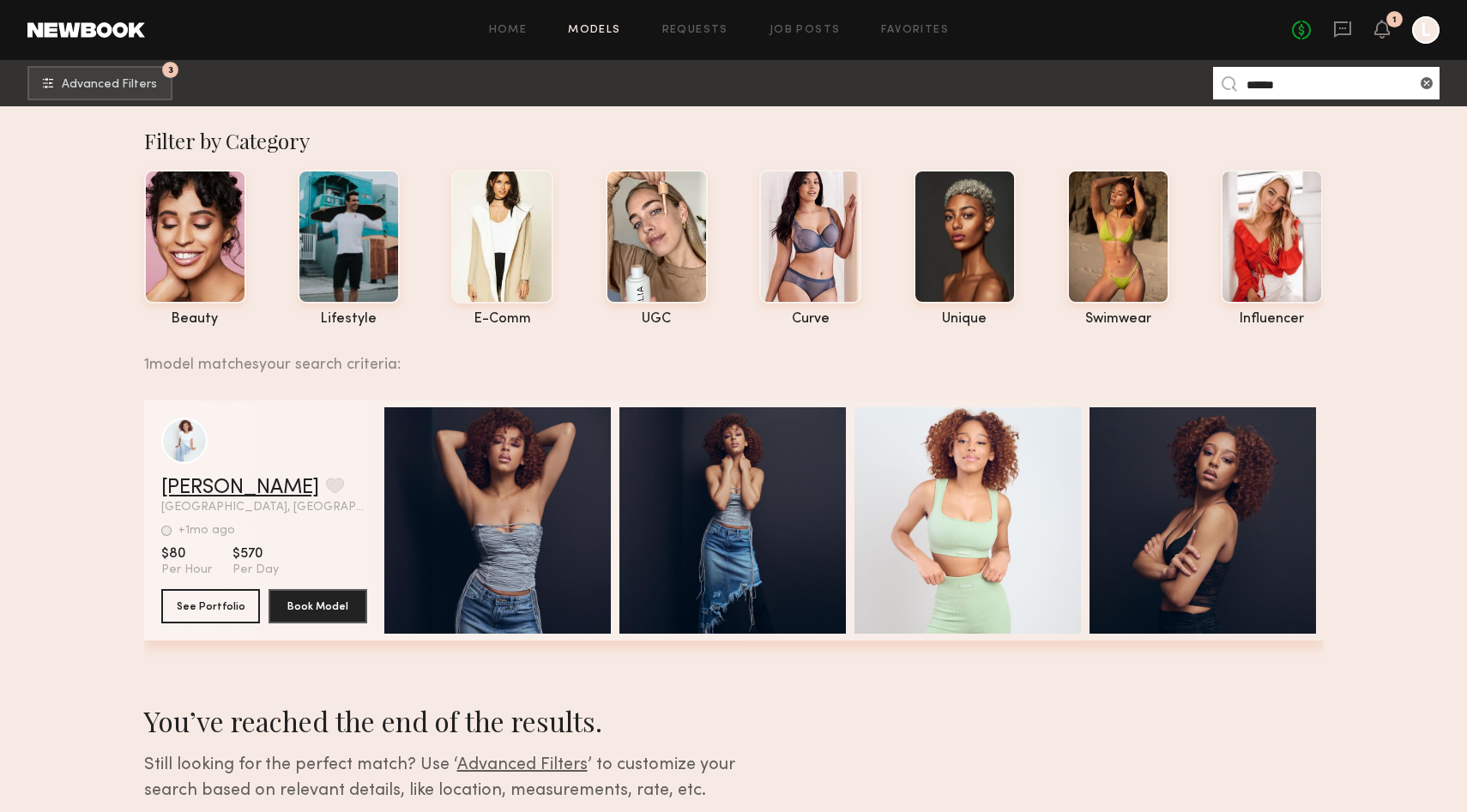
click at [204, 483] on link "Kami B." at bounding box center [239, 488] width 157 height 20
click at [1307, 84] on input "******" at bounding box center [1326, 83] width 227 height 32
drag, startPoint x: 1300, startPoint y: 87, endPoint x: 1208, endPoint y: 76, distance: 92.7
click at [1208, 76] on nb-browse-subheader "3 Advanced Filters ****** 3" at bounding box center [733, 83] width 1467 height 46
type input "*"
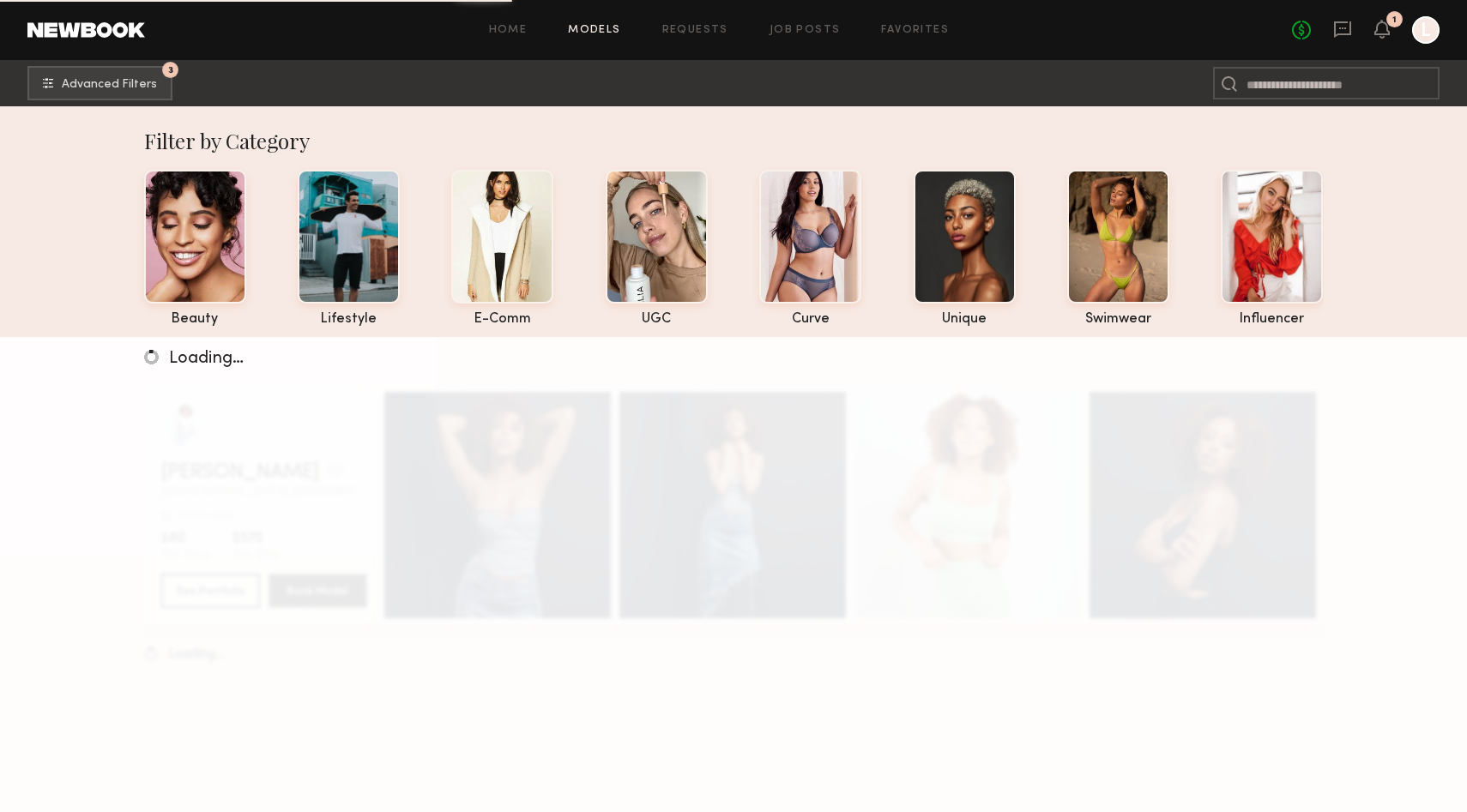
click at [589, 26] on link "Models" at bounding box center [594, 30] width 52 height 11
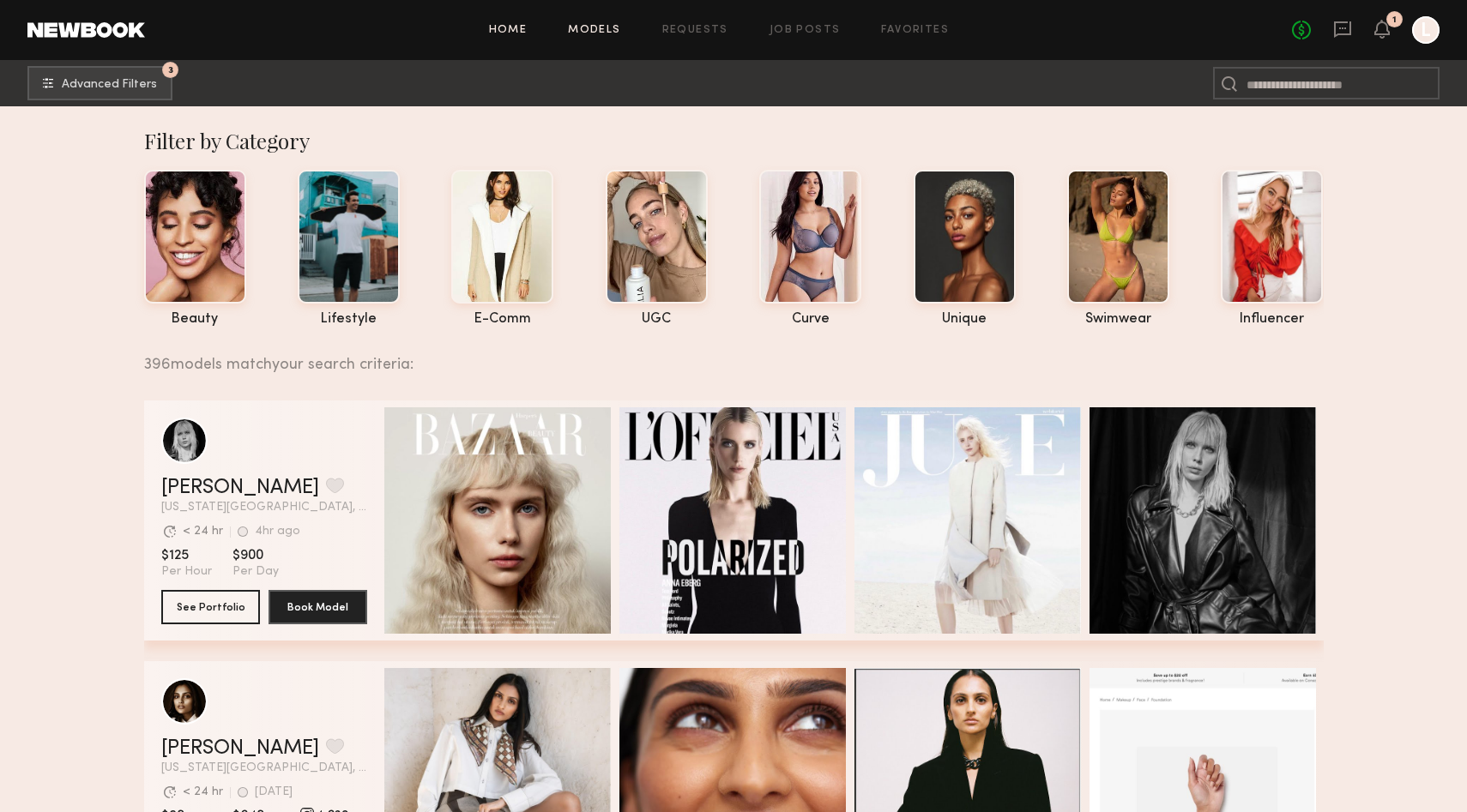
click at [508, 29] on link "Home" at bounding box center [508, 30] width 39 height 11
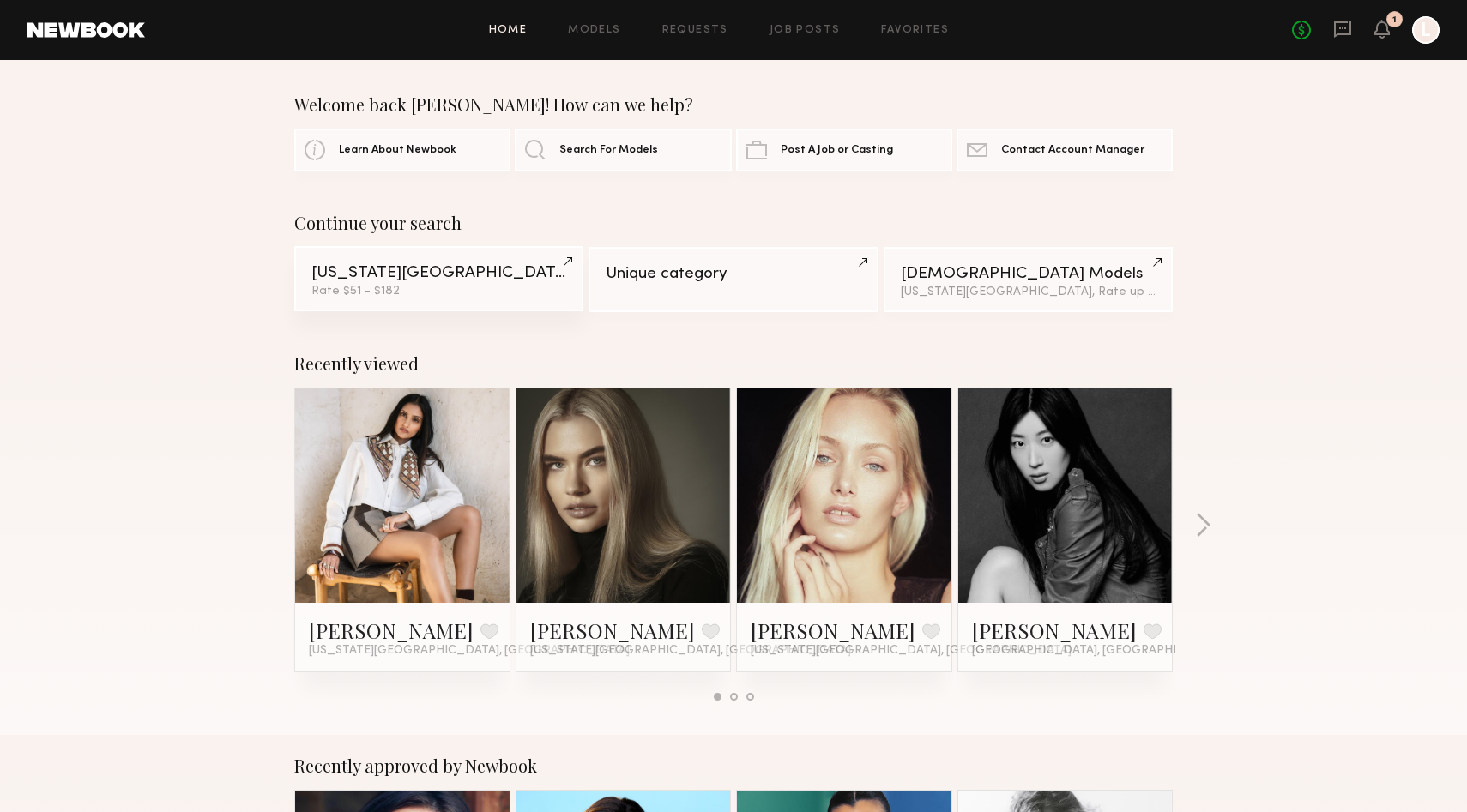
click at [544, 275] on div "New York City" at bounding box center [438, 273] width 255 height 17
click at [832, 279] on div "Unique category" at bounding box center [733, 273] width 255 height 17
click at [1076, 458] on link at bounding box center [1065, 495] width 105 height 215
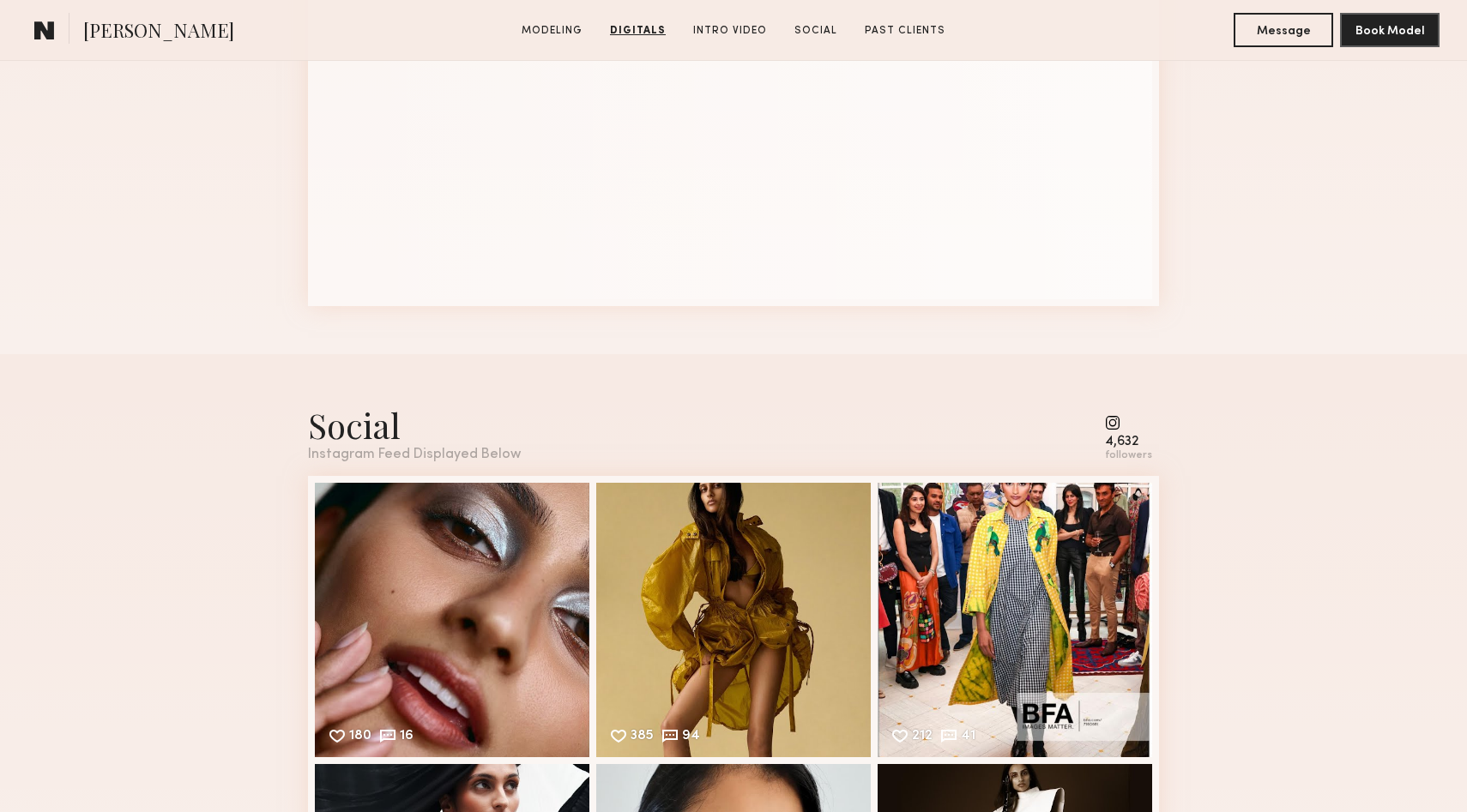
scroll to position [3082, 0]
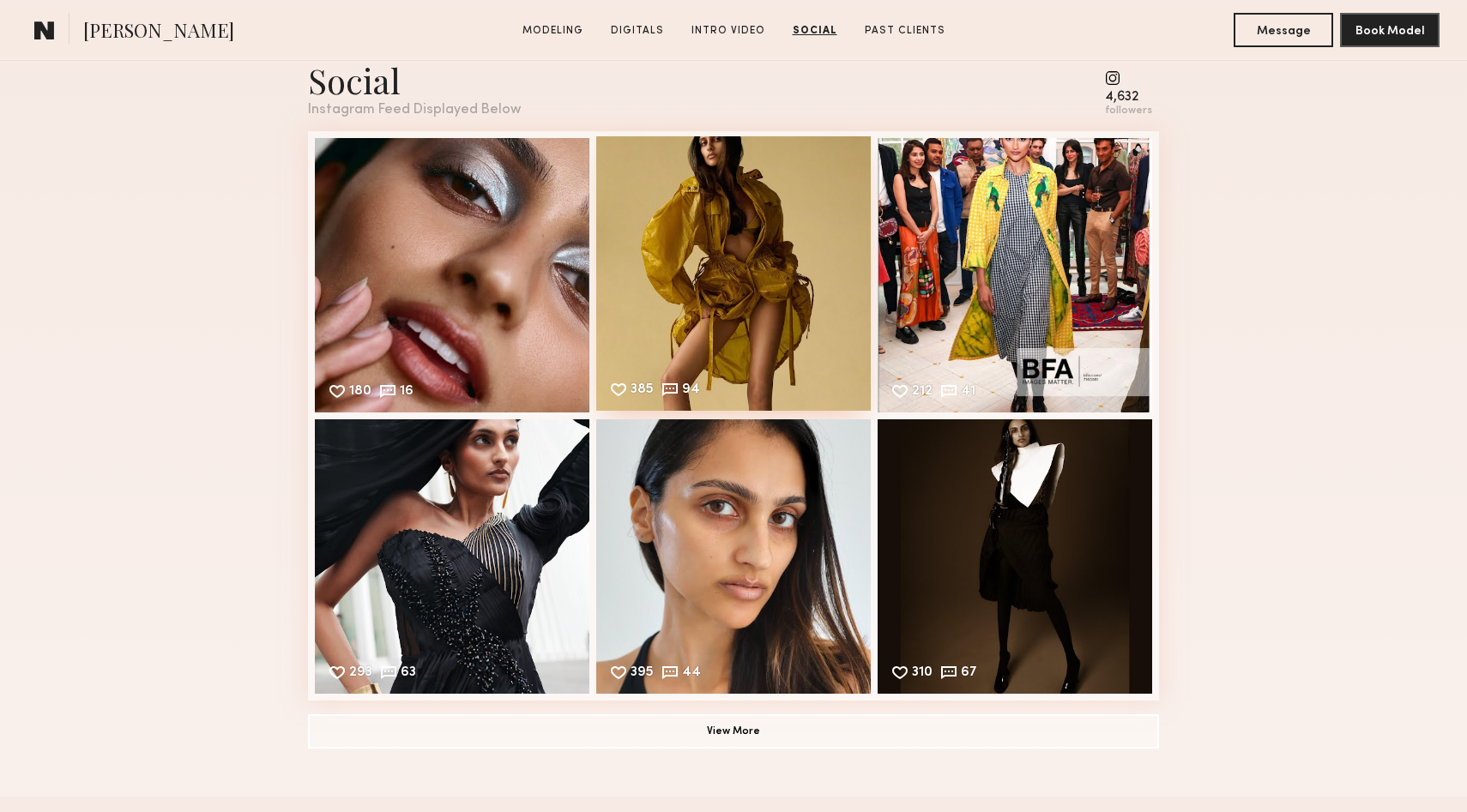
click at [746, 238] on div "385 94 Likes & comments displayed to show model’s engagement" at bounding box center [733, 273] width 274 height 274
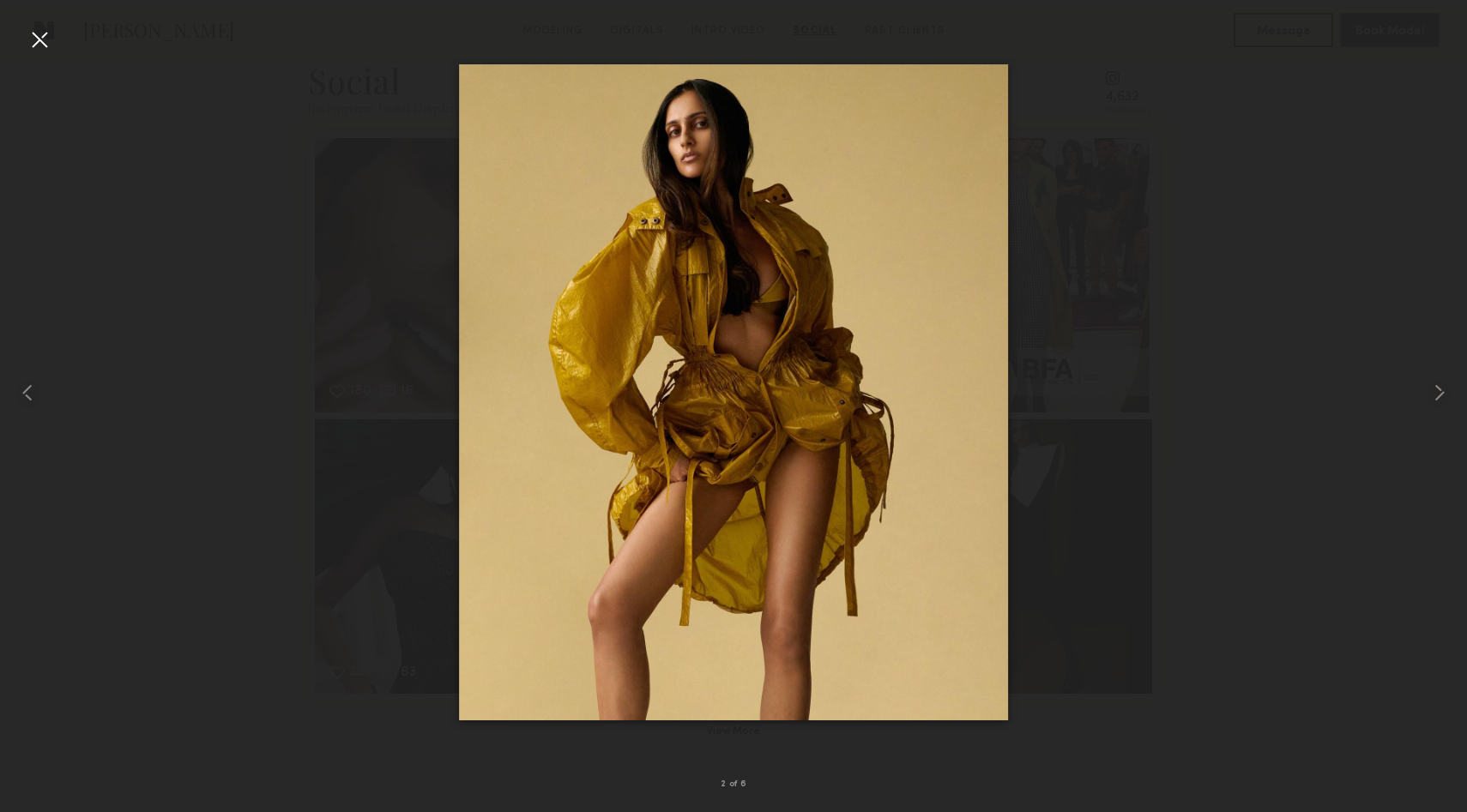
click at [40, 40] on div at bounding box center [40, 40] width 28 height 28
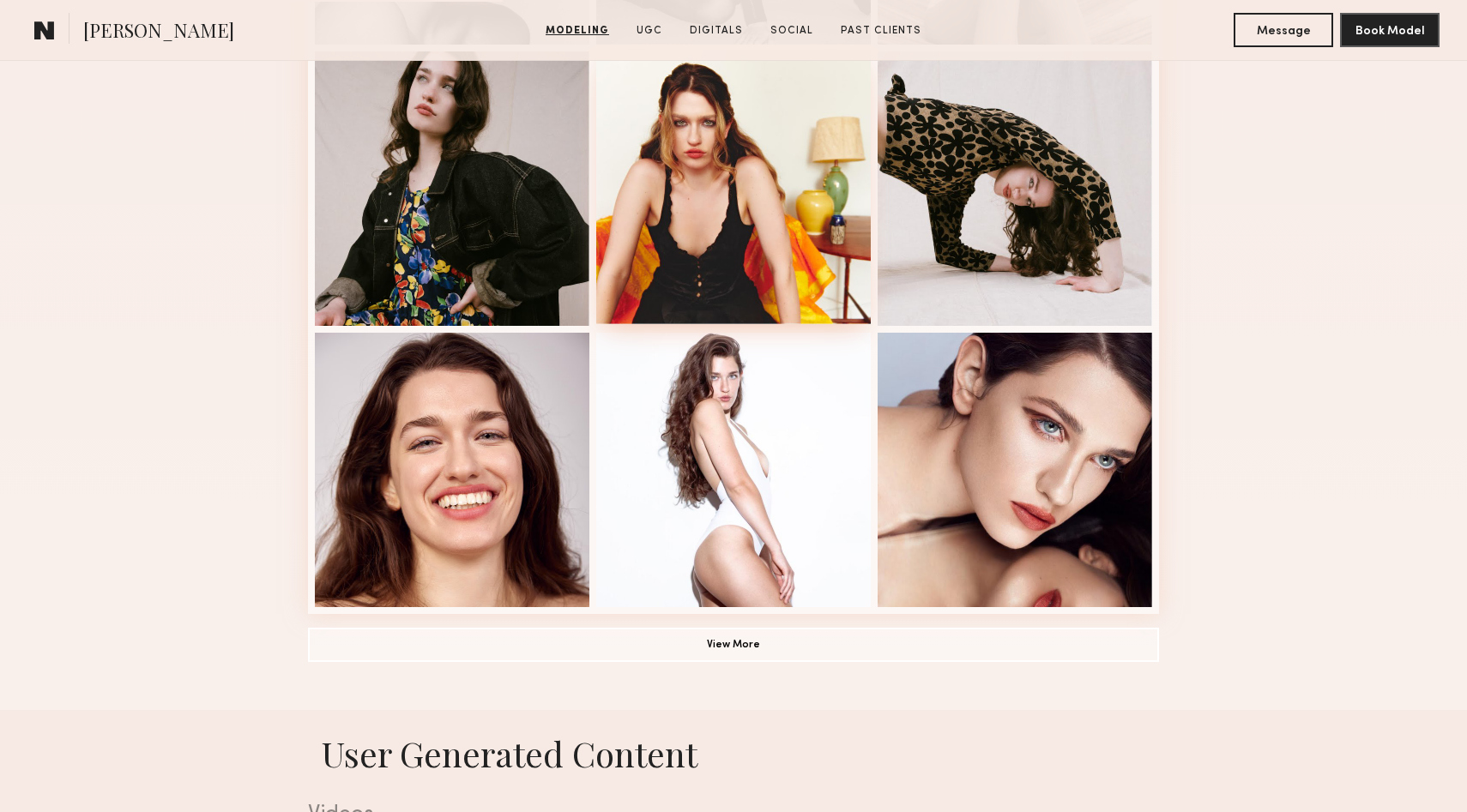
scroll to position [1105, 0]
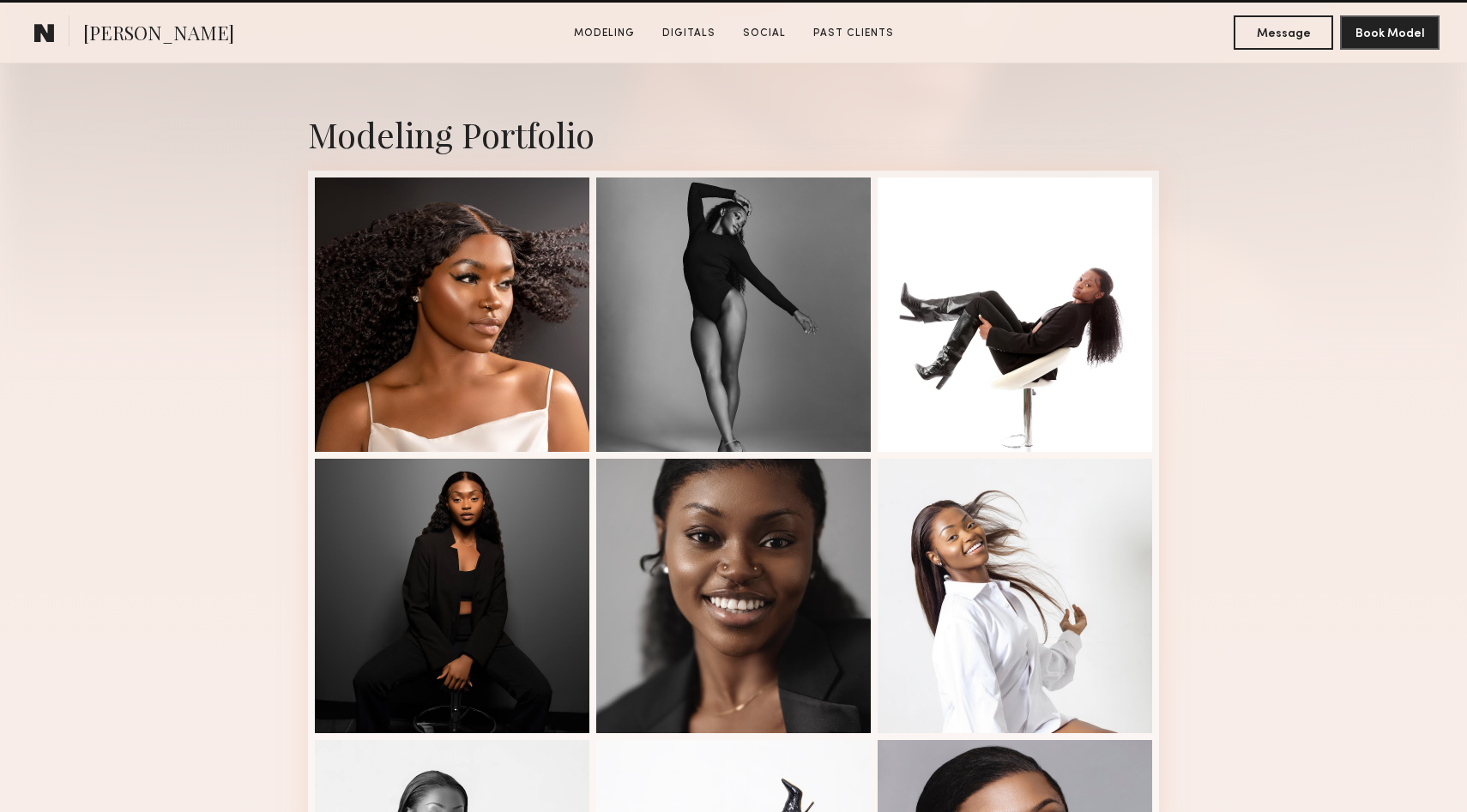
scroll to position [506, 0]
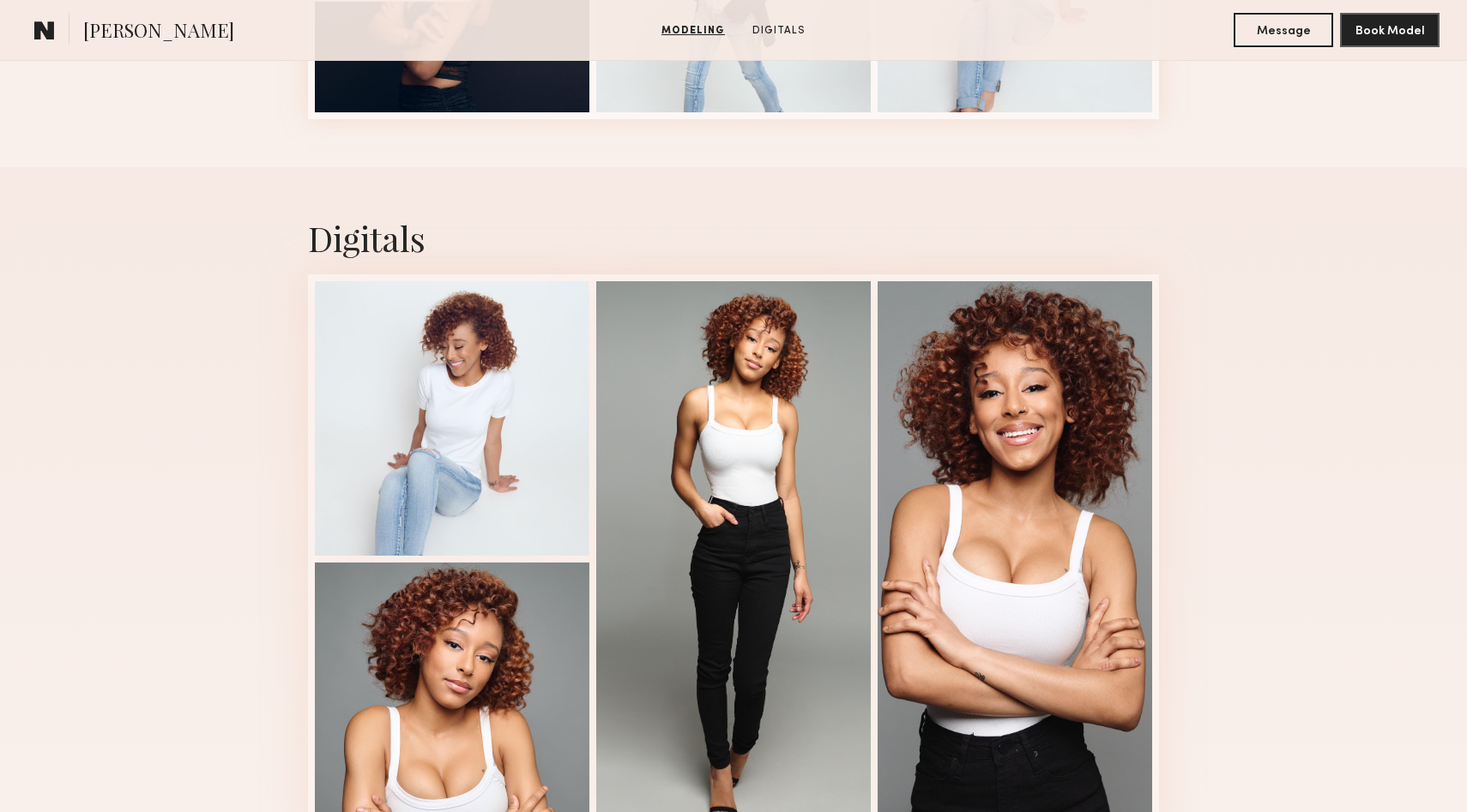
scroll to position [1107, 0]
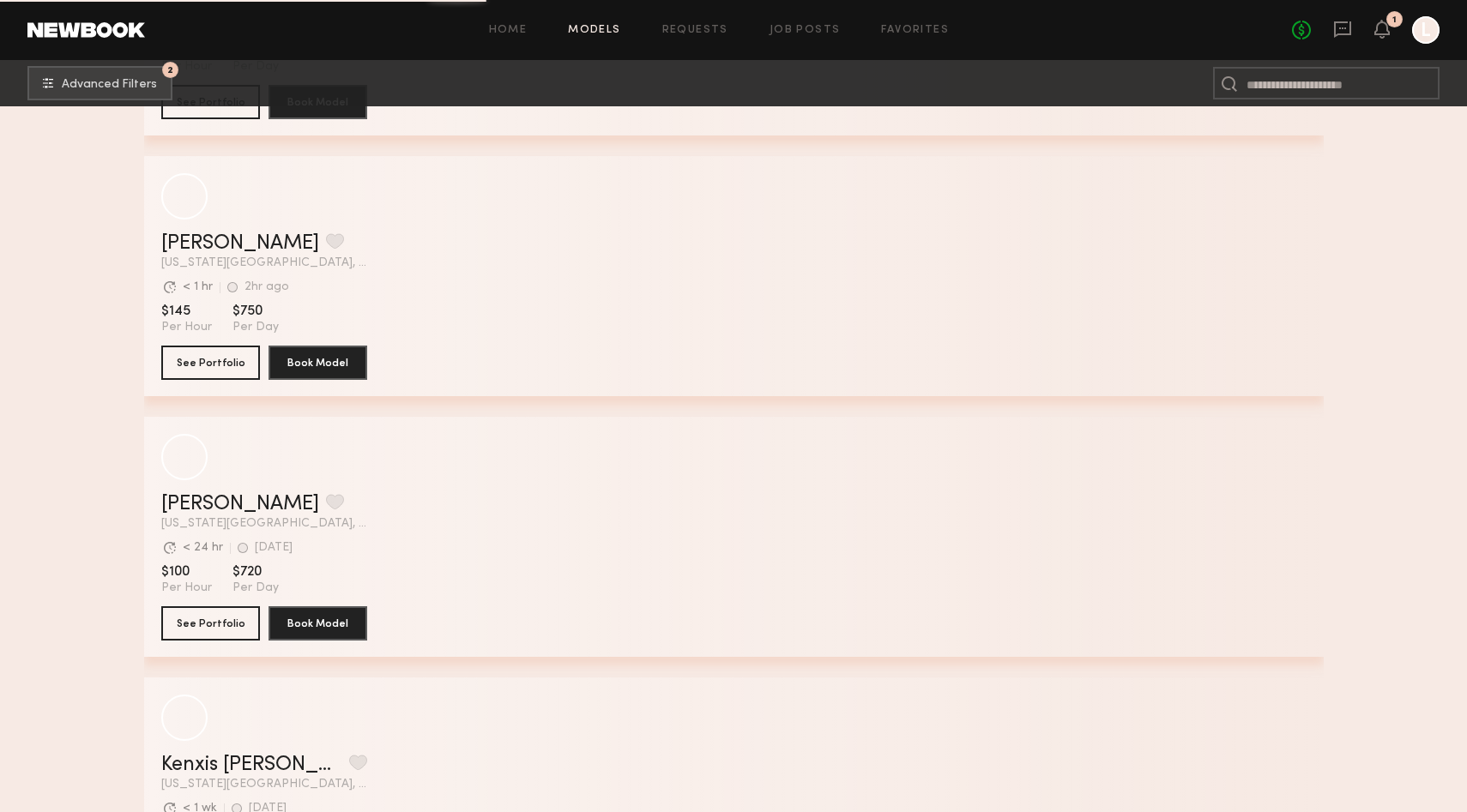
scroll to position [1965, 0]
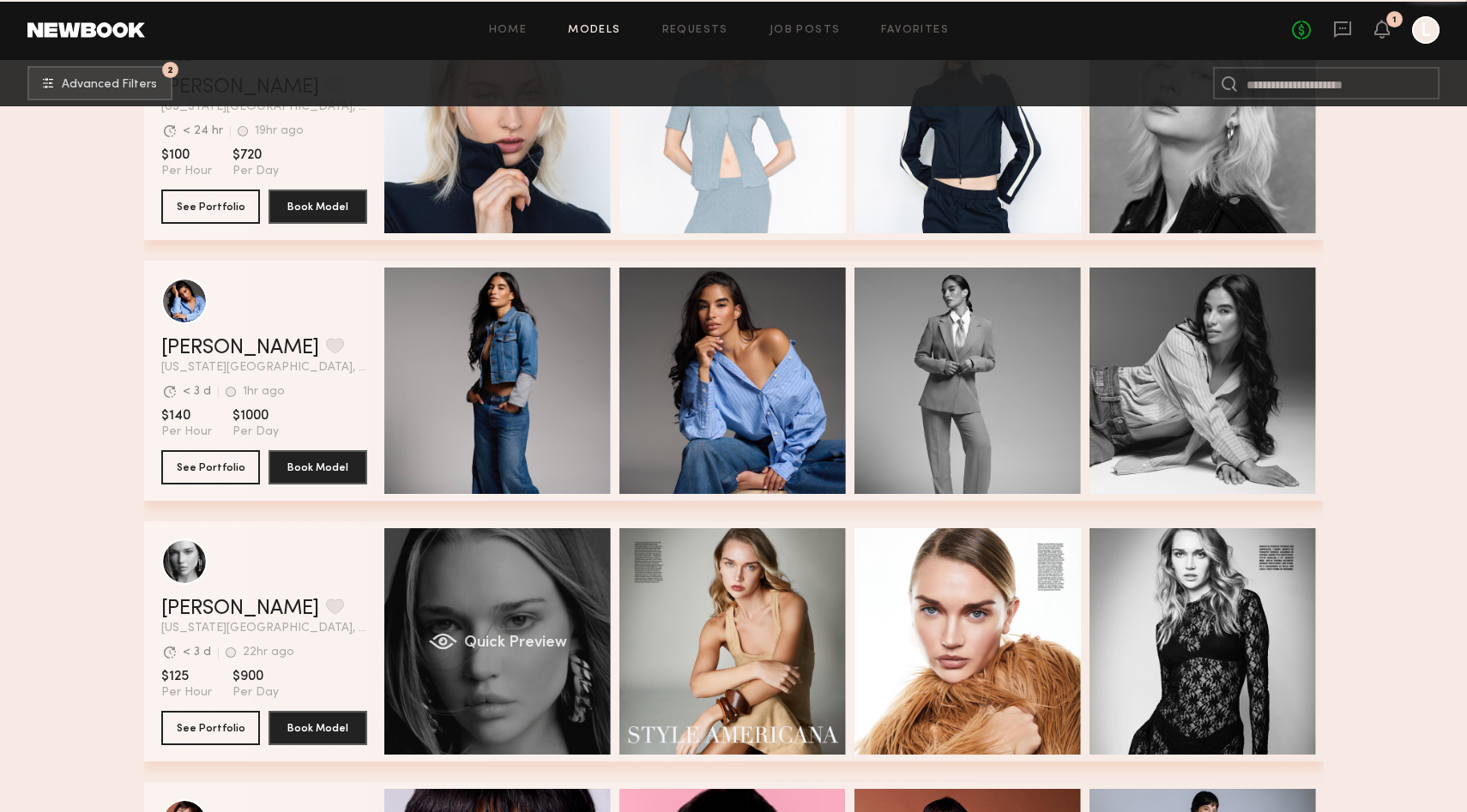
click at [541, 578] on div "Quick Preview" at bounding box center [497, 642] width 227 height 226
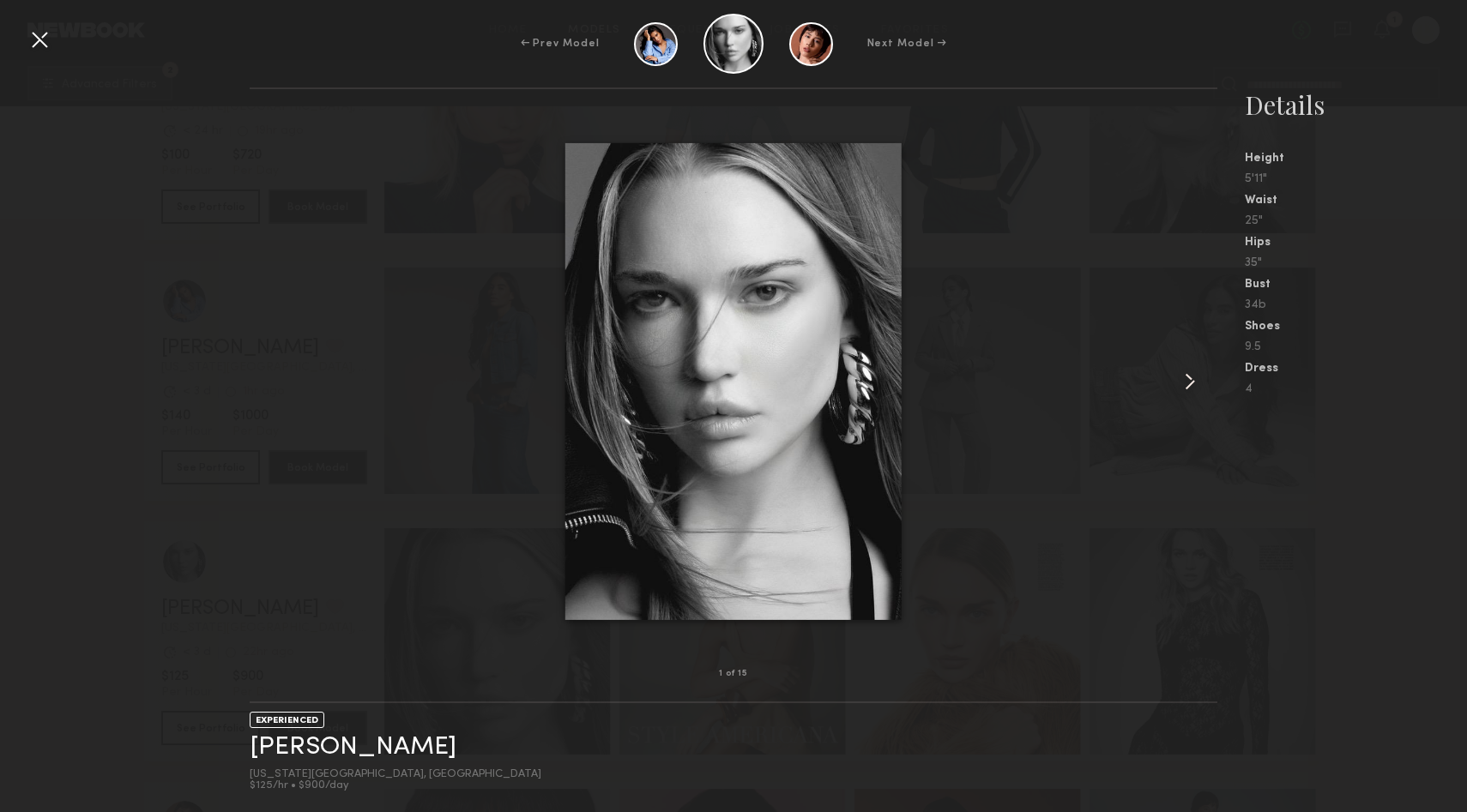
click at [1196, 377] on common-icon at bounding box center [1190, 382] width 28 height 28
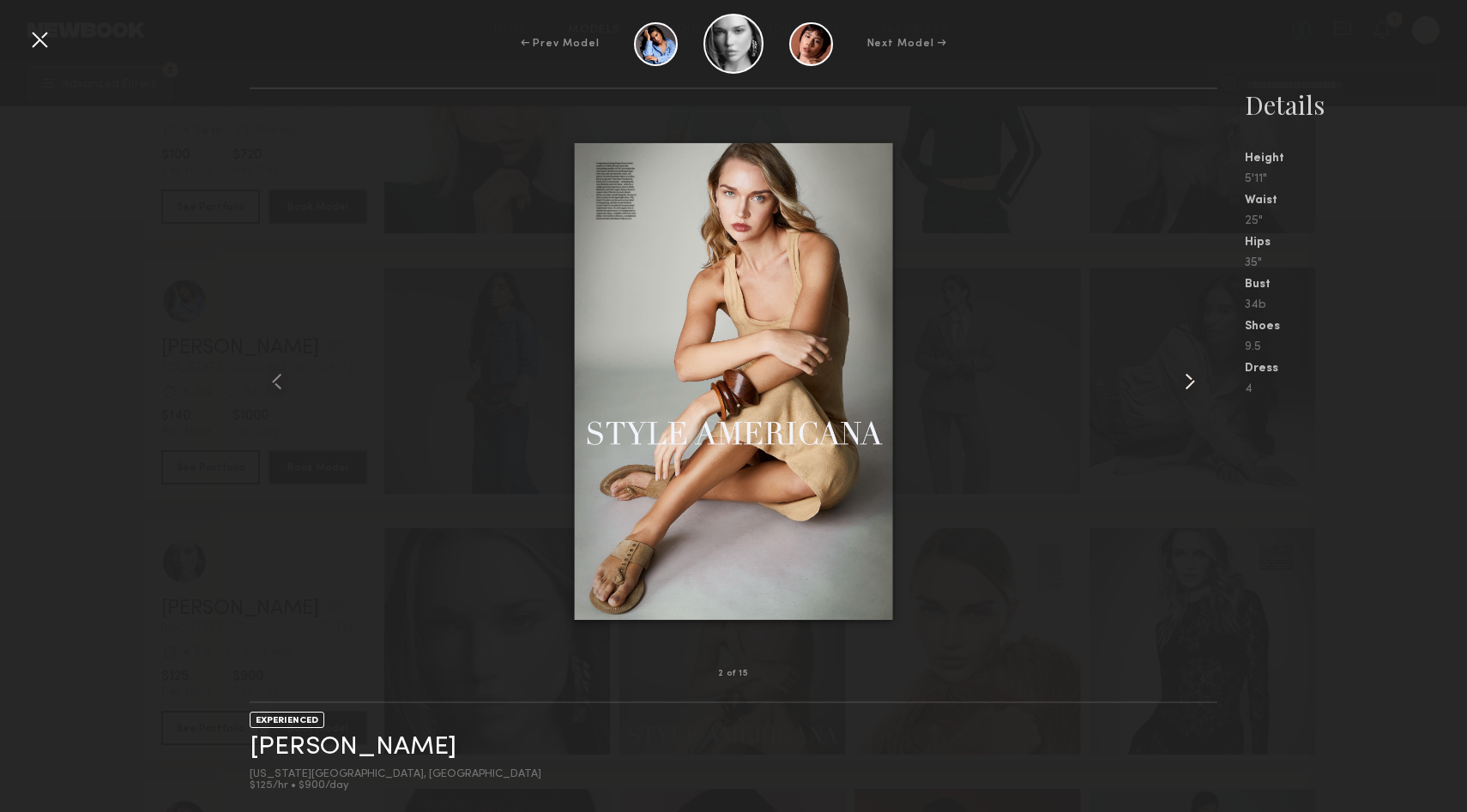
click at [1196, 377] on common-icon at bounding box center [1190, 382] width 28 height 28
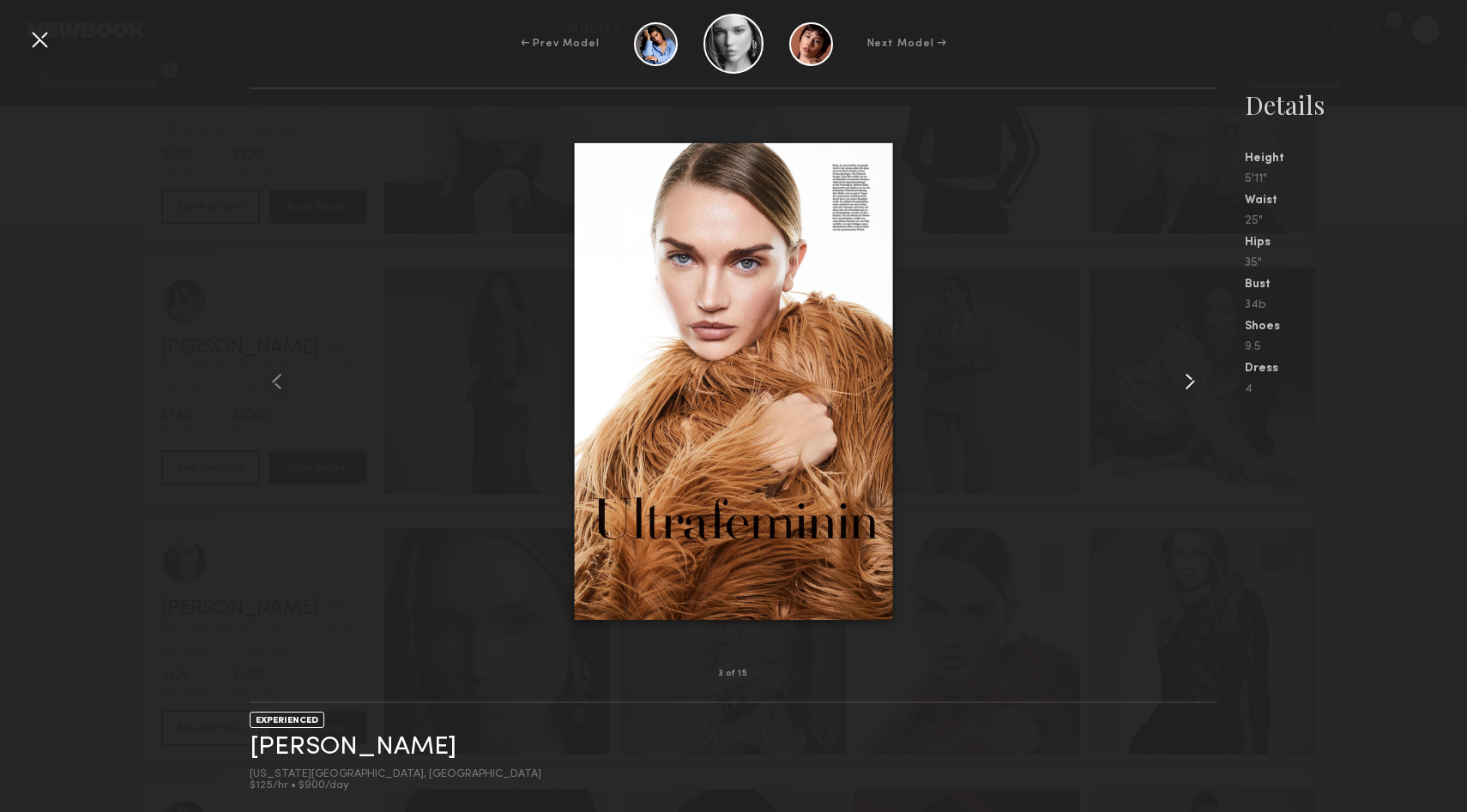
click at [1196, 377] on common-icon at bounding box center [1190, 382] width 28 height 28
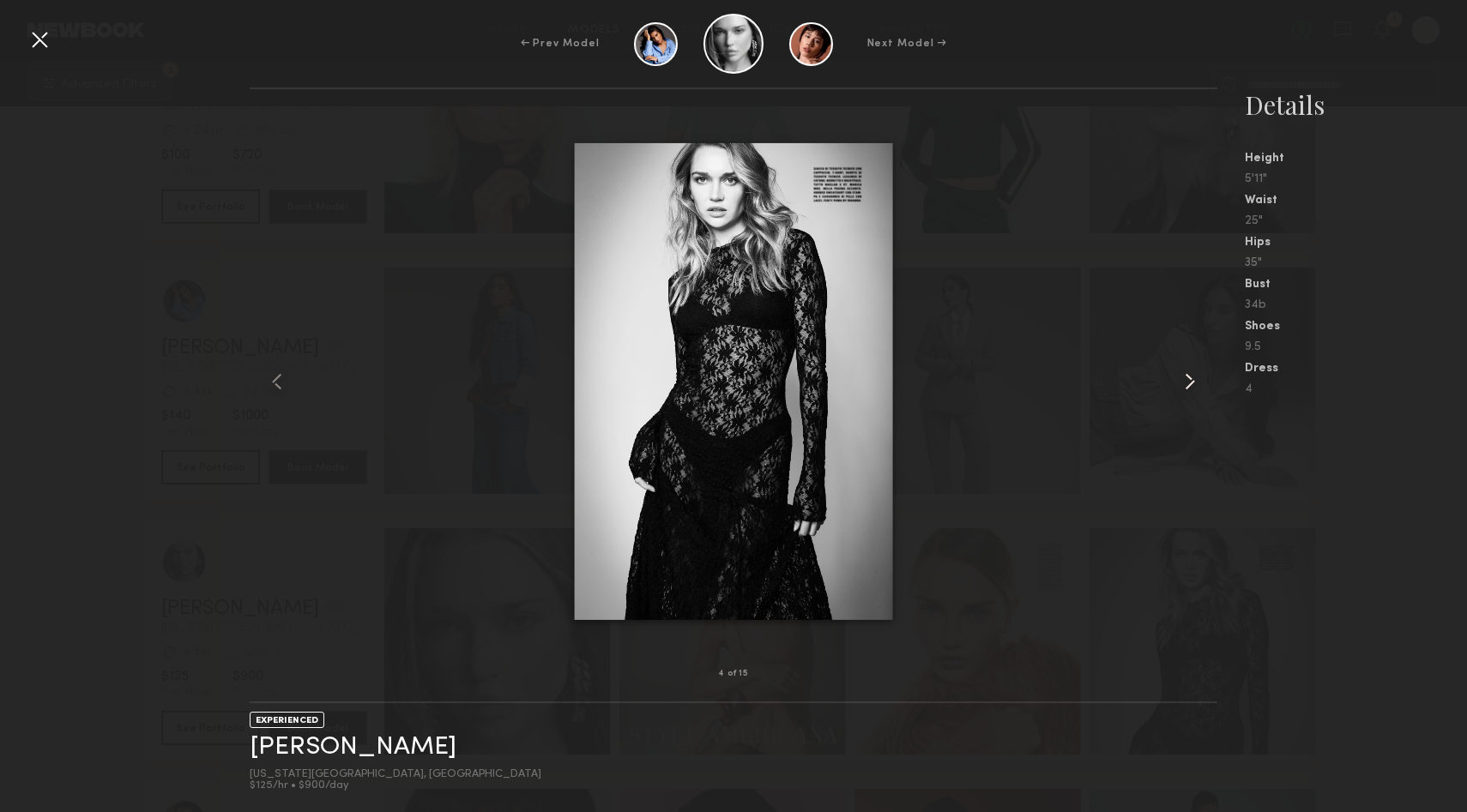
click at [1196, 377] on common-icon at bounding box center [1190, 382] width 28 height 28
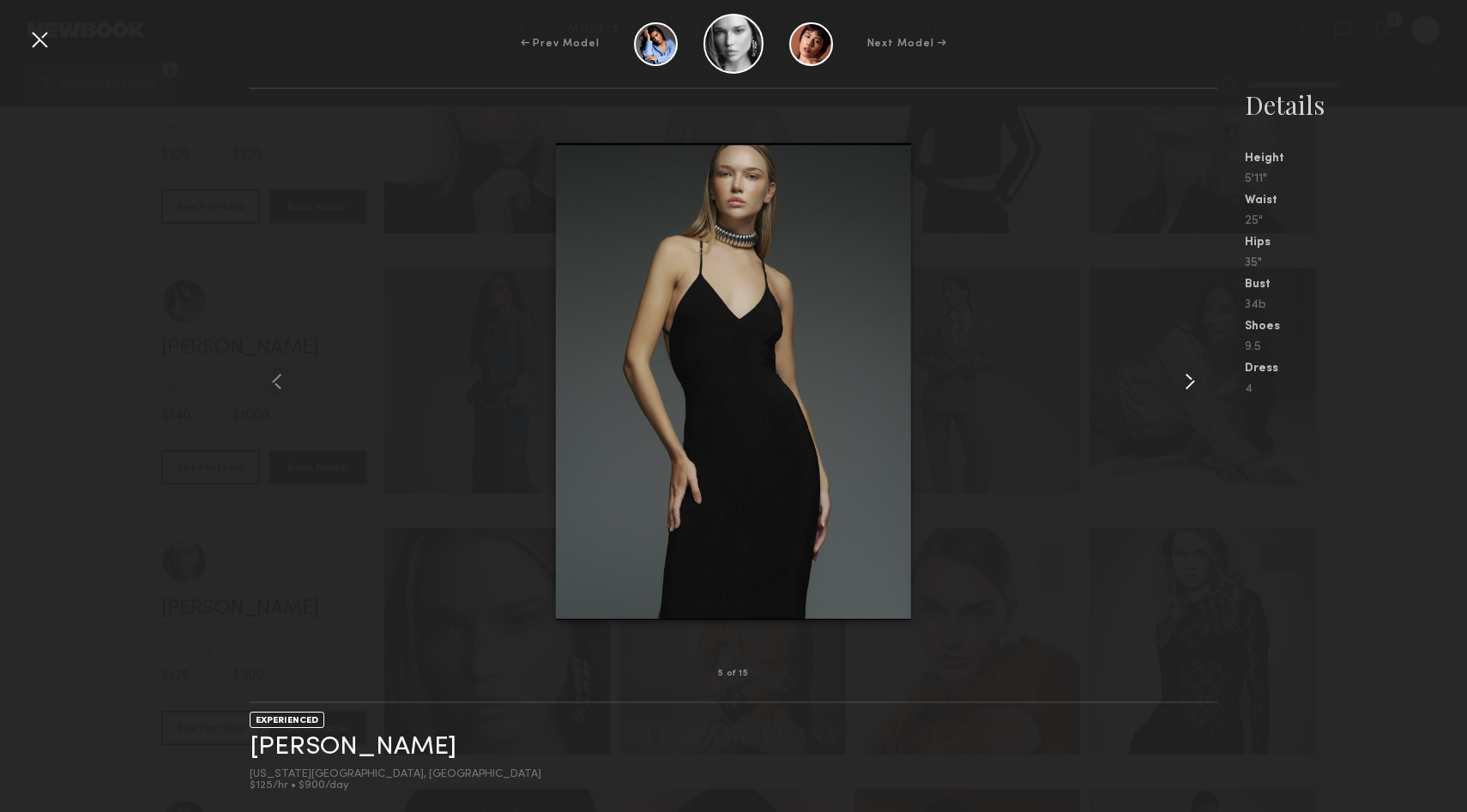
click at [1196, 377] on common-icon at bounding box center [1190, 382] width 28 height 28
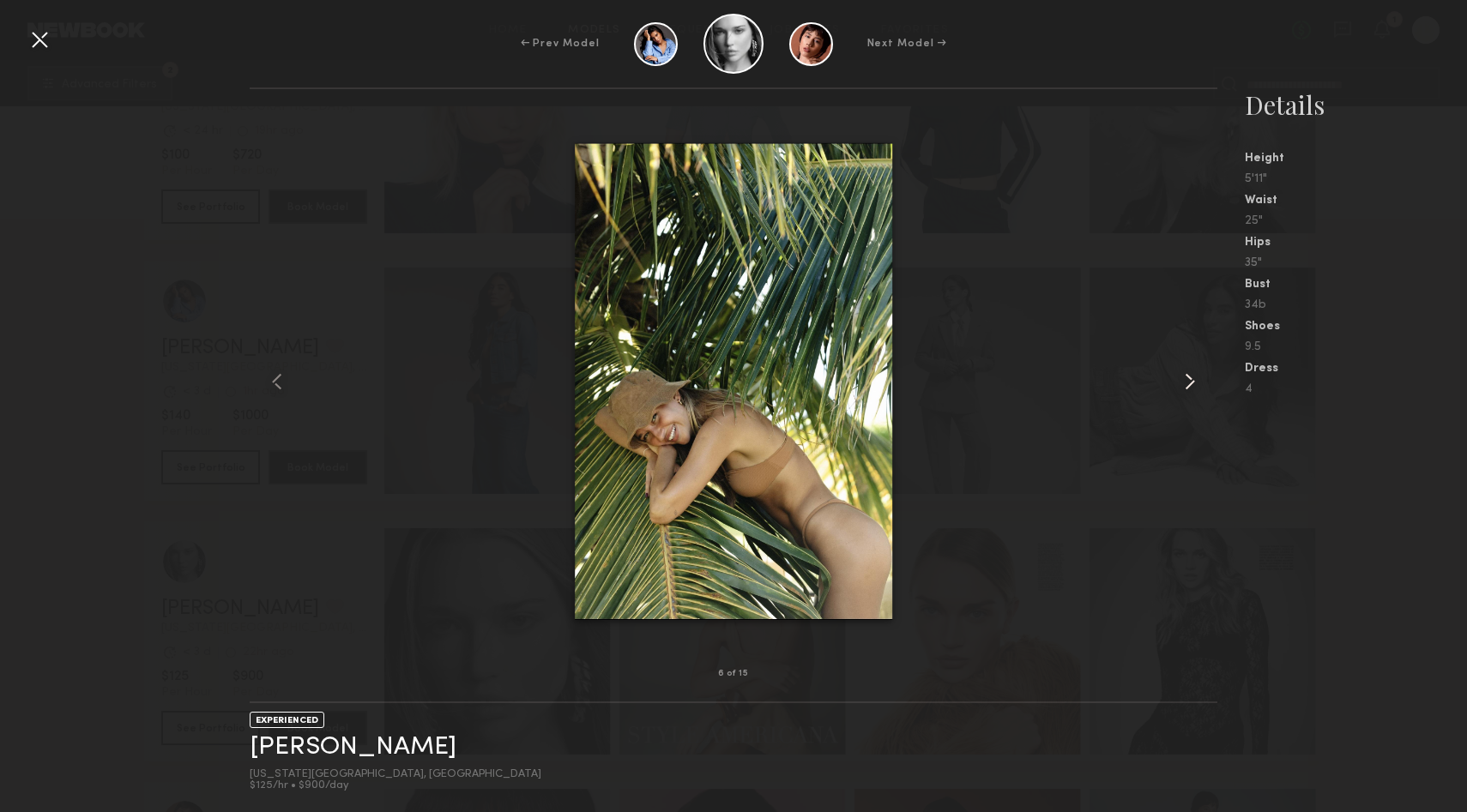
click at [1196, 377] on common-icon at bounding box center [1190, 382] width 28 height 28
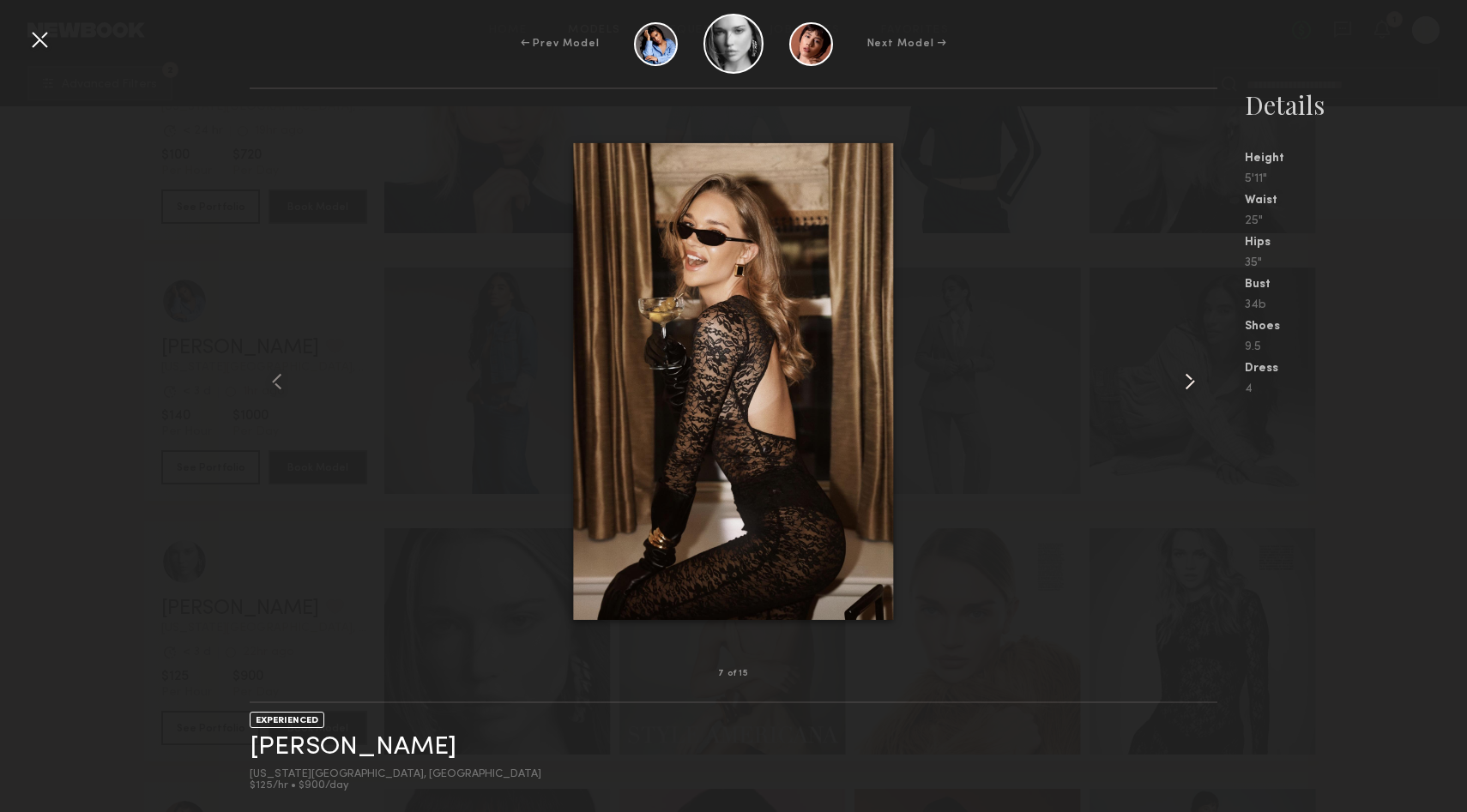
click at [1196, 377] on common-icon at bounding box center [1190, 382] width 28 height 28
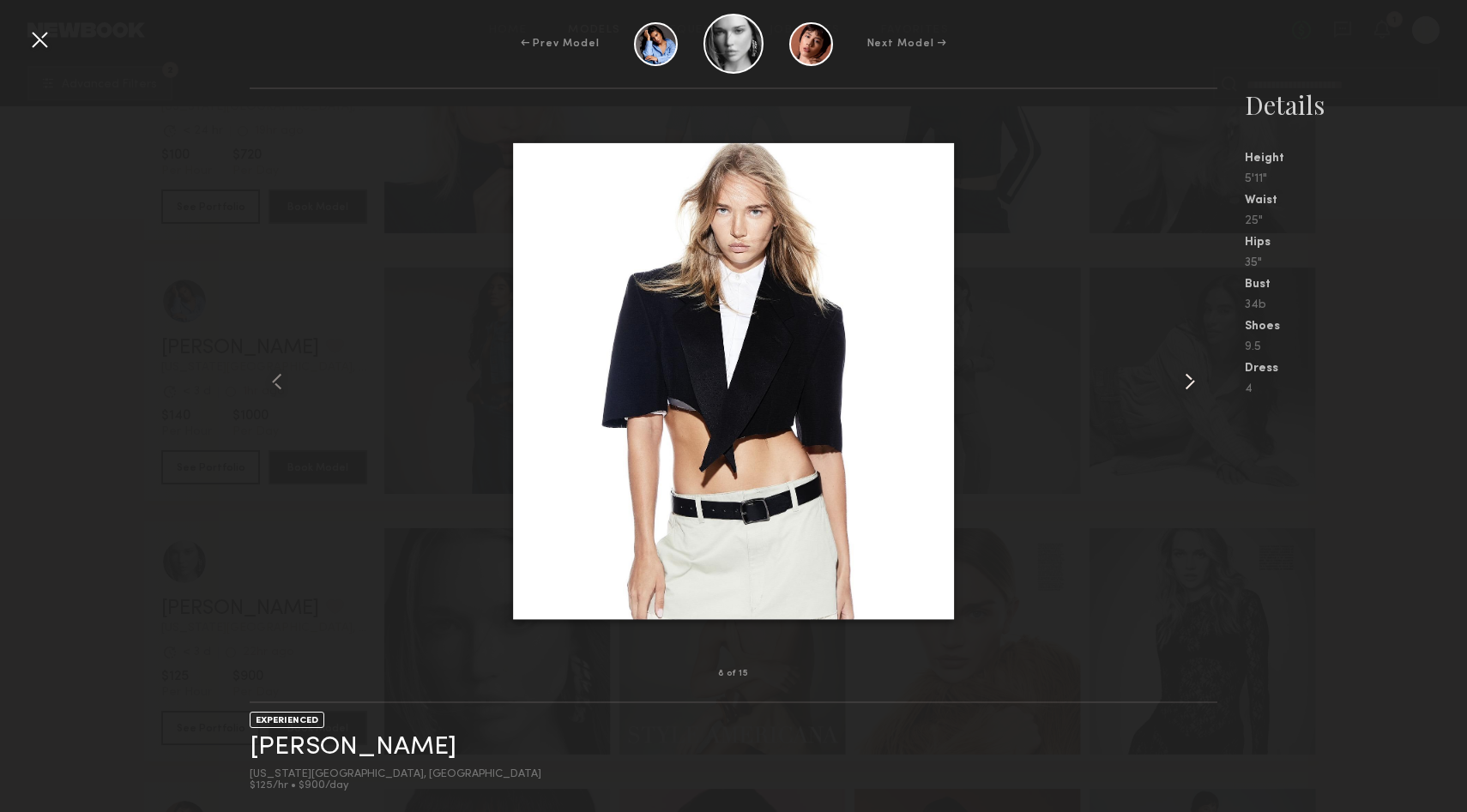
click at [1196, 377] on common-icon at bounding box center [1190, 382] width 28 height 28
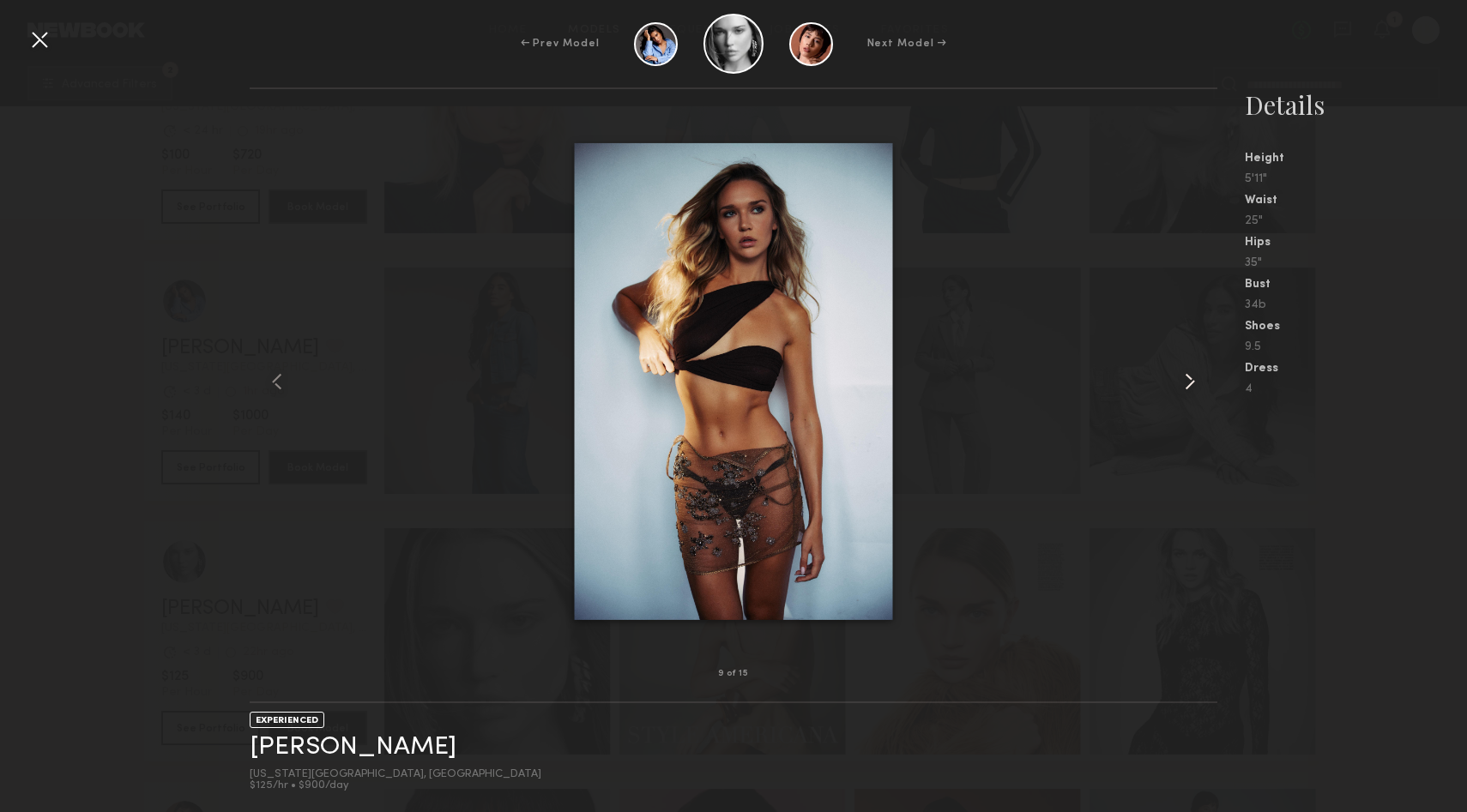
click at [1196, 377] on common-icon at bounding box center [1190, 382] width 28 height 28
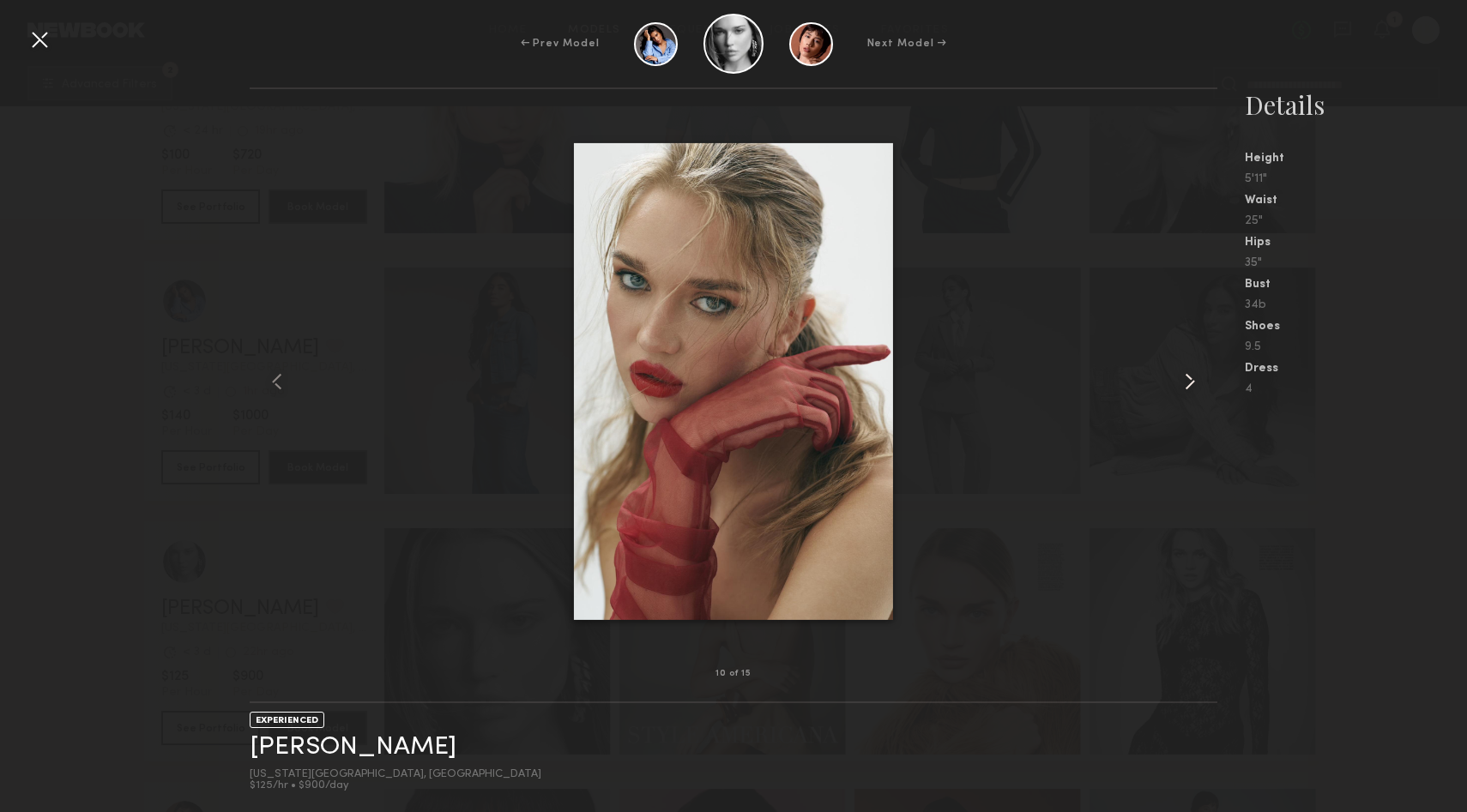
click at [1196, 377] on common-icon at bounding box center [1190, 382] width 28 height 28
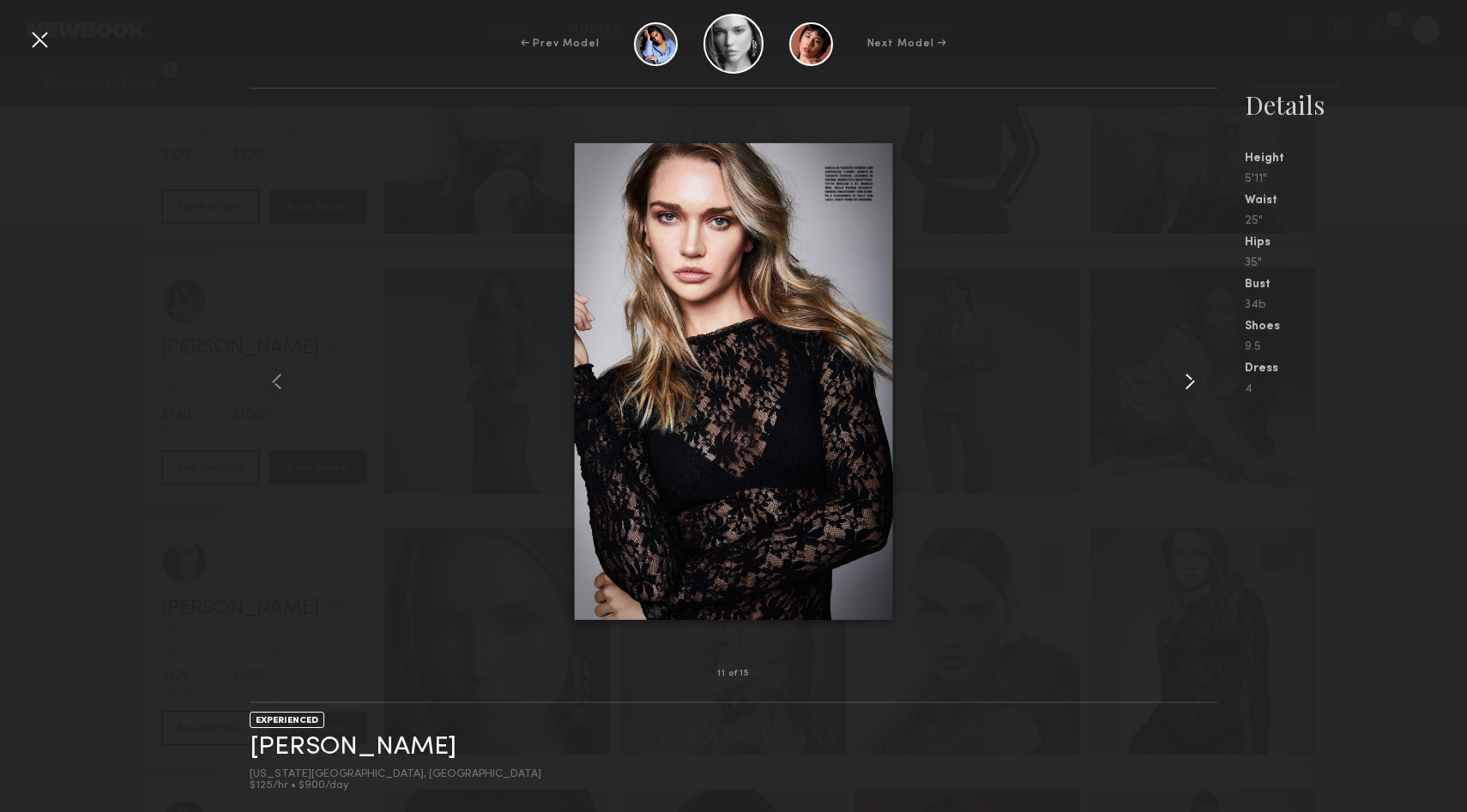
click at [1196, 377] on common-icon at bounding box center [1190, 382] width 28 height 28
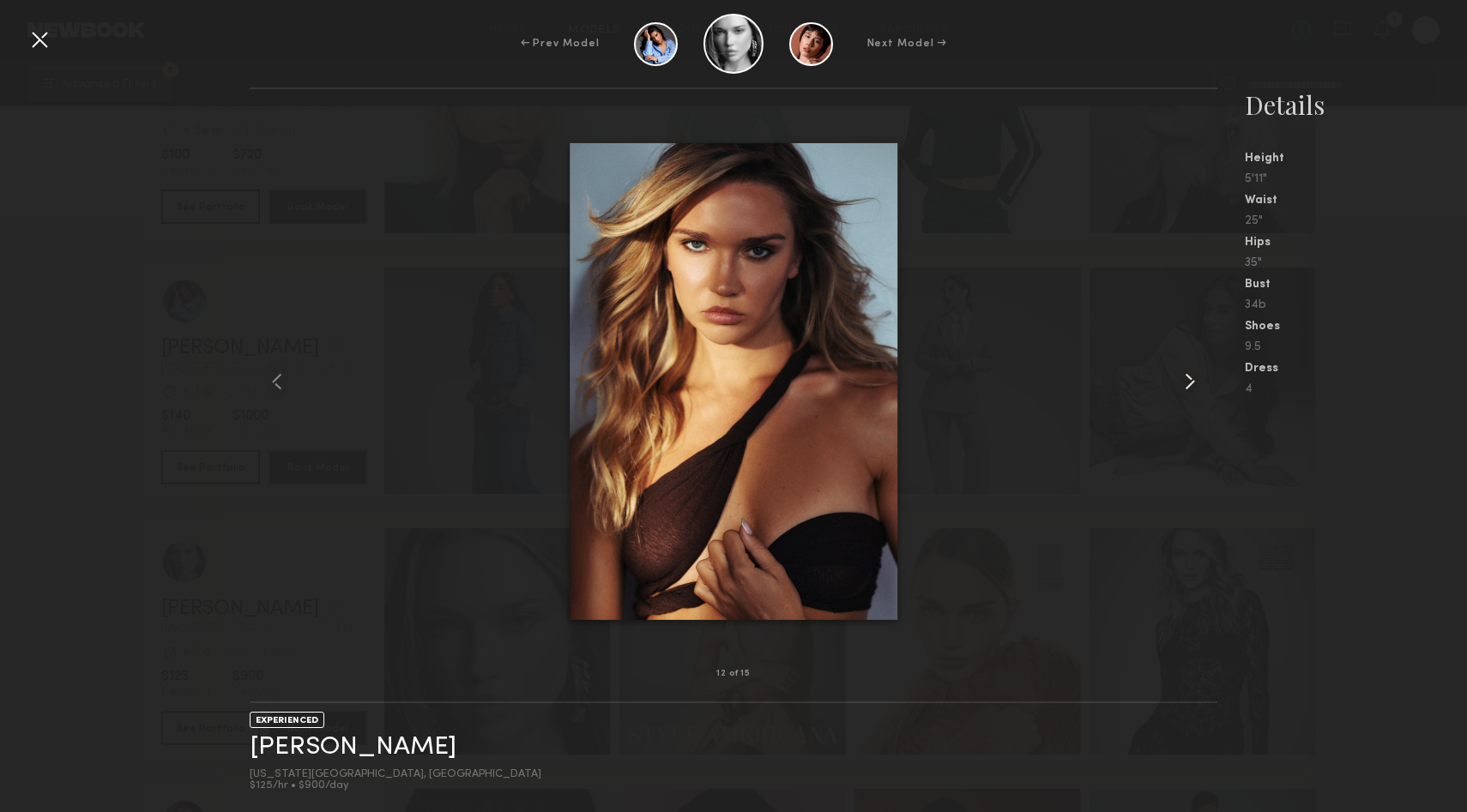
click at [1196, 377] on common-icon at bounding box center [1190, 382] width 28 height 28
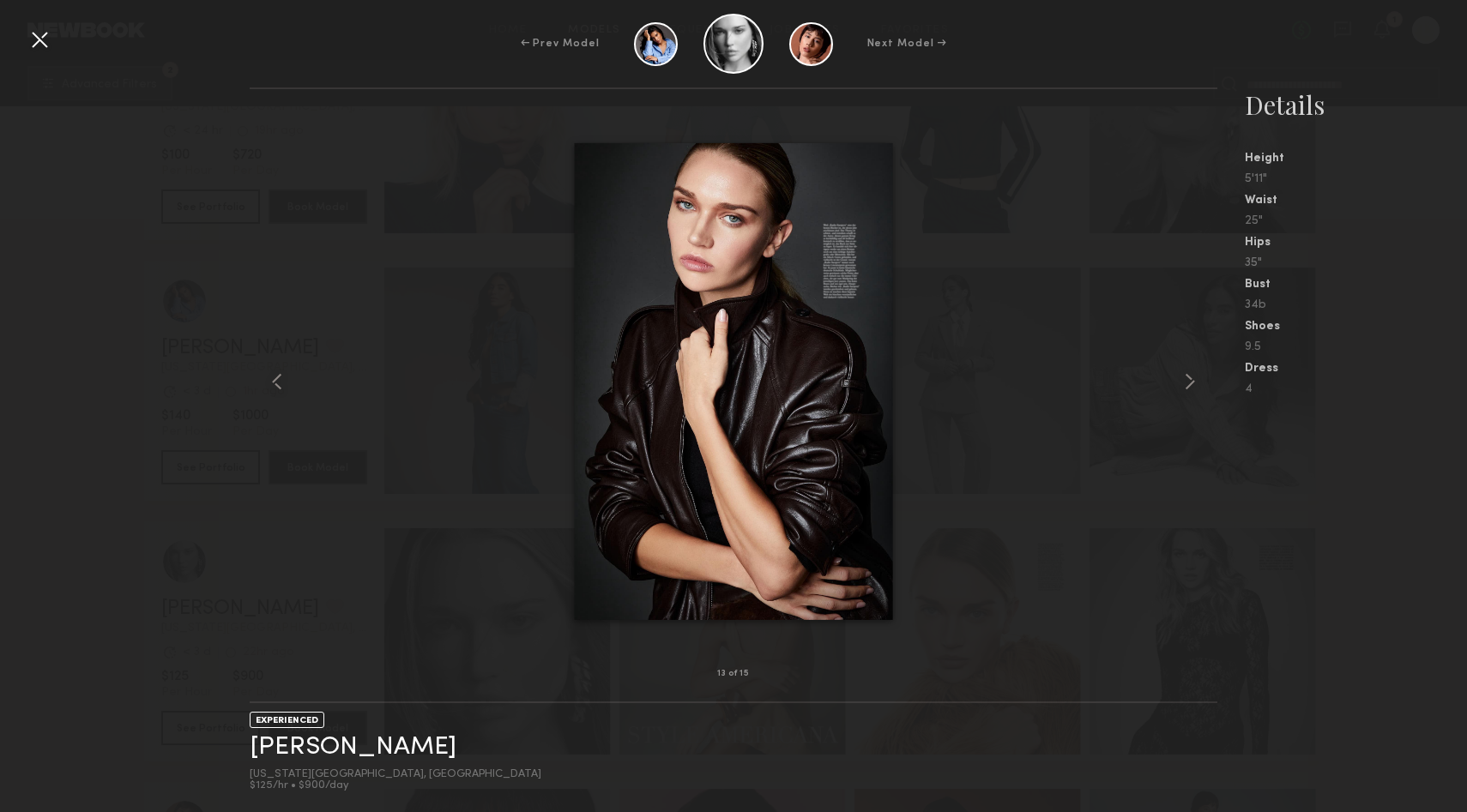
click at [37, 50] on div at bounding box center [40, 40] width 28 height 28
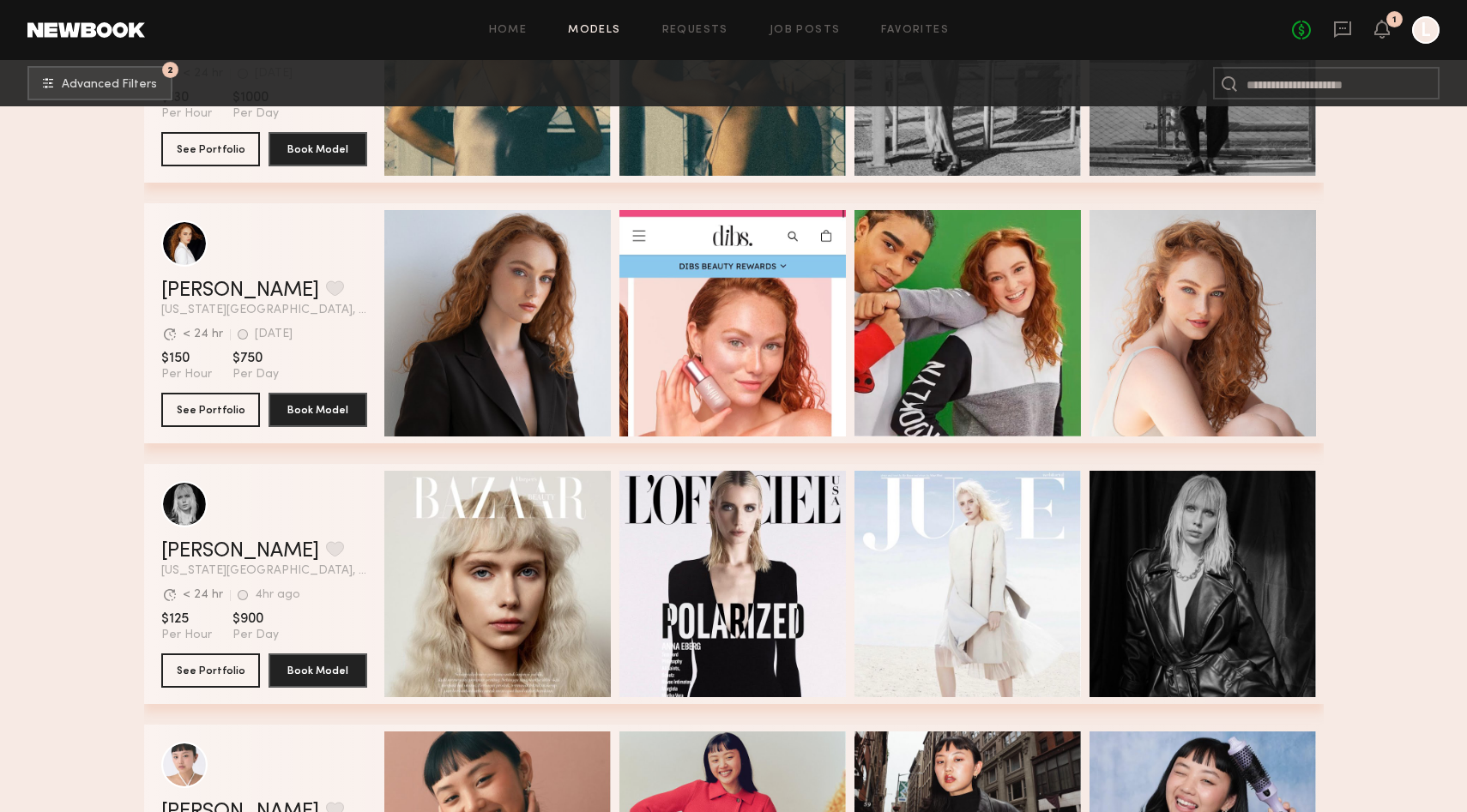
scroll to position [3604, 0]
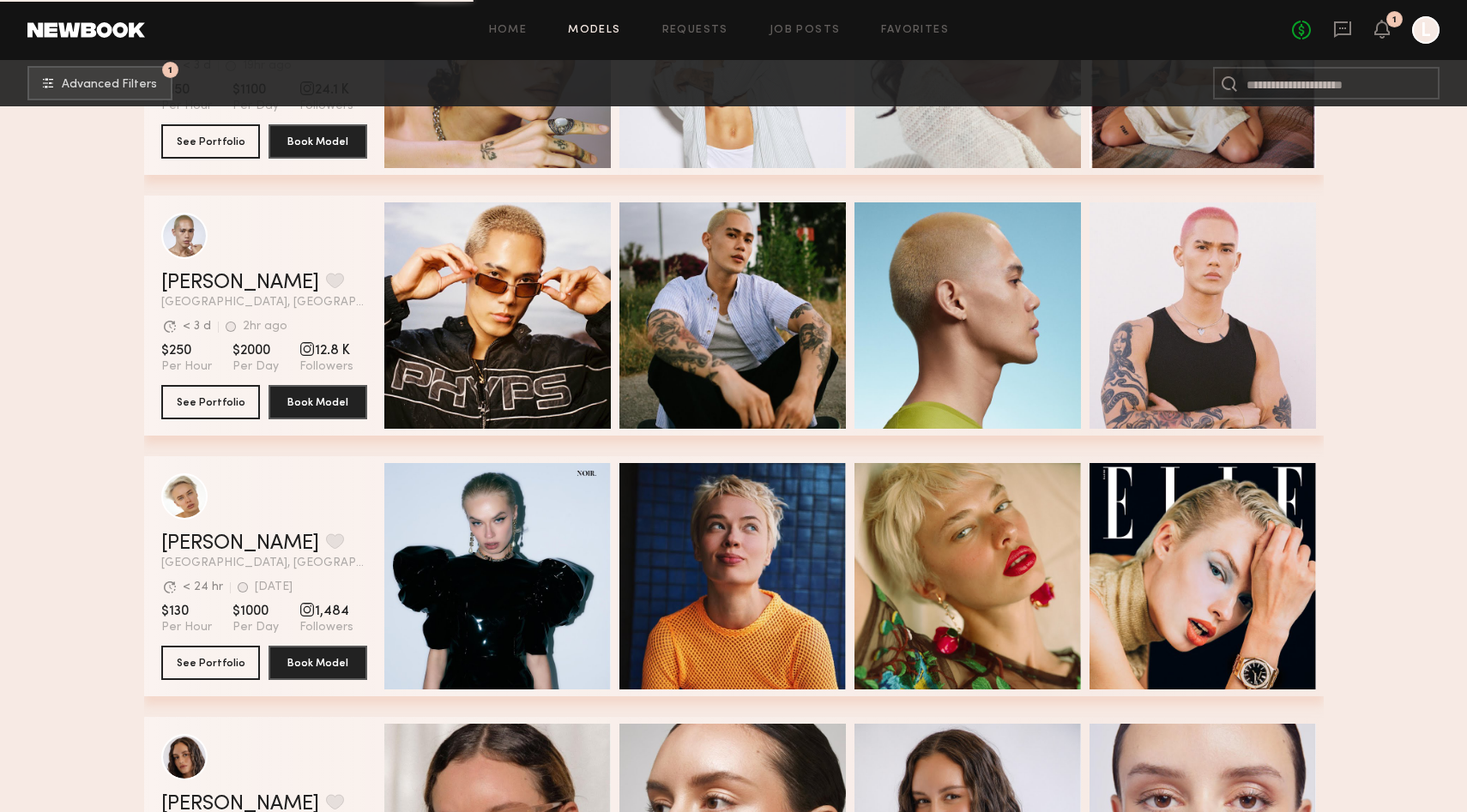
scroll to position [3021, 0]
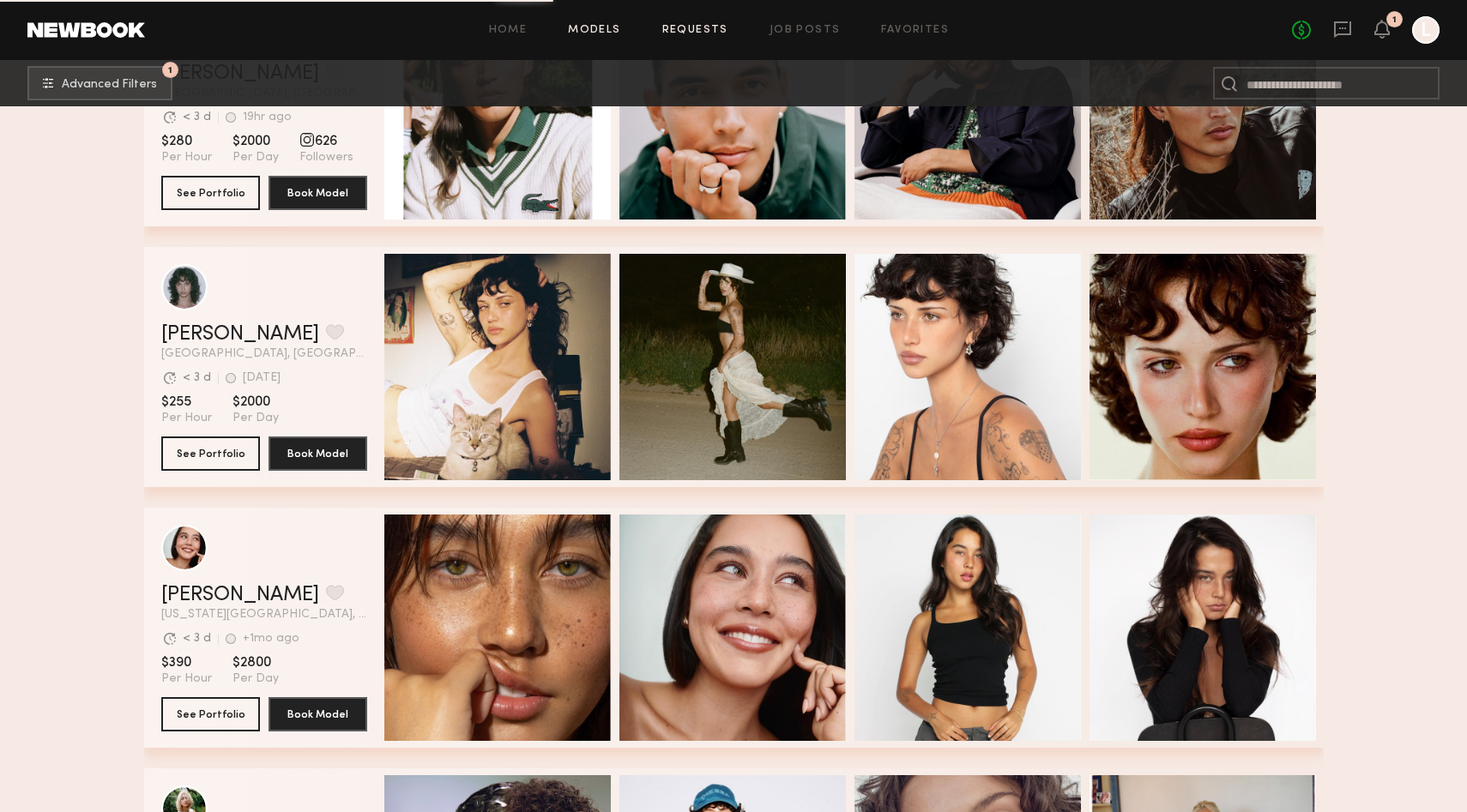
click at [700, 32] on link "Requests" at bounding box center [695, 30] width 66 height 11
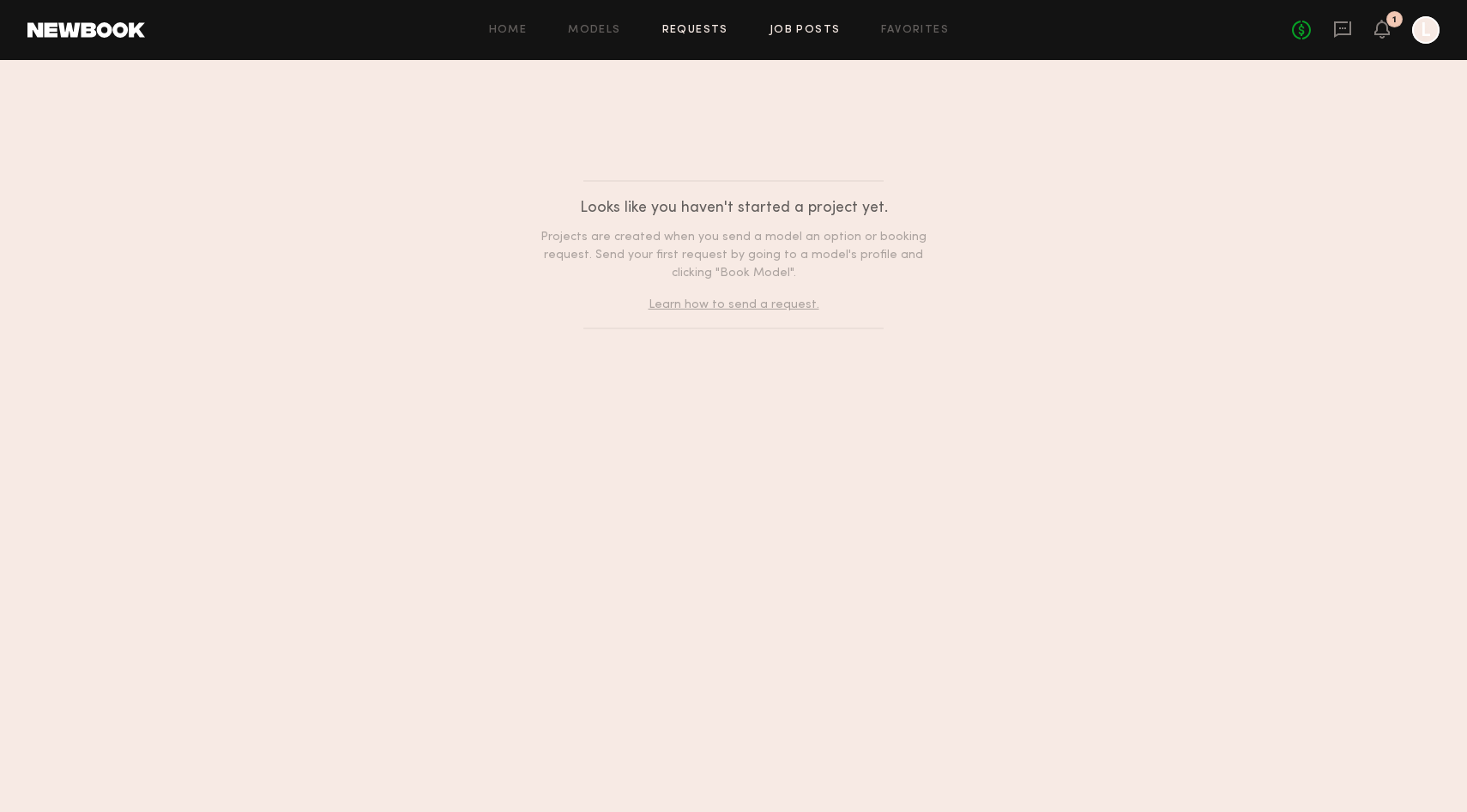
click at [791, 26] on link "Job Posts" at bounding box center [804, 30] width 71 height 11
